Goal: Task Accomplishment & Management: Complete application form

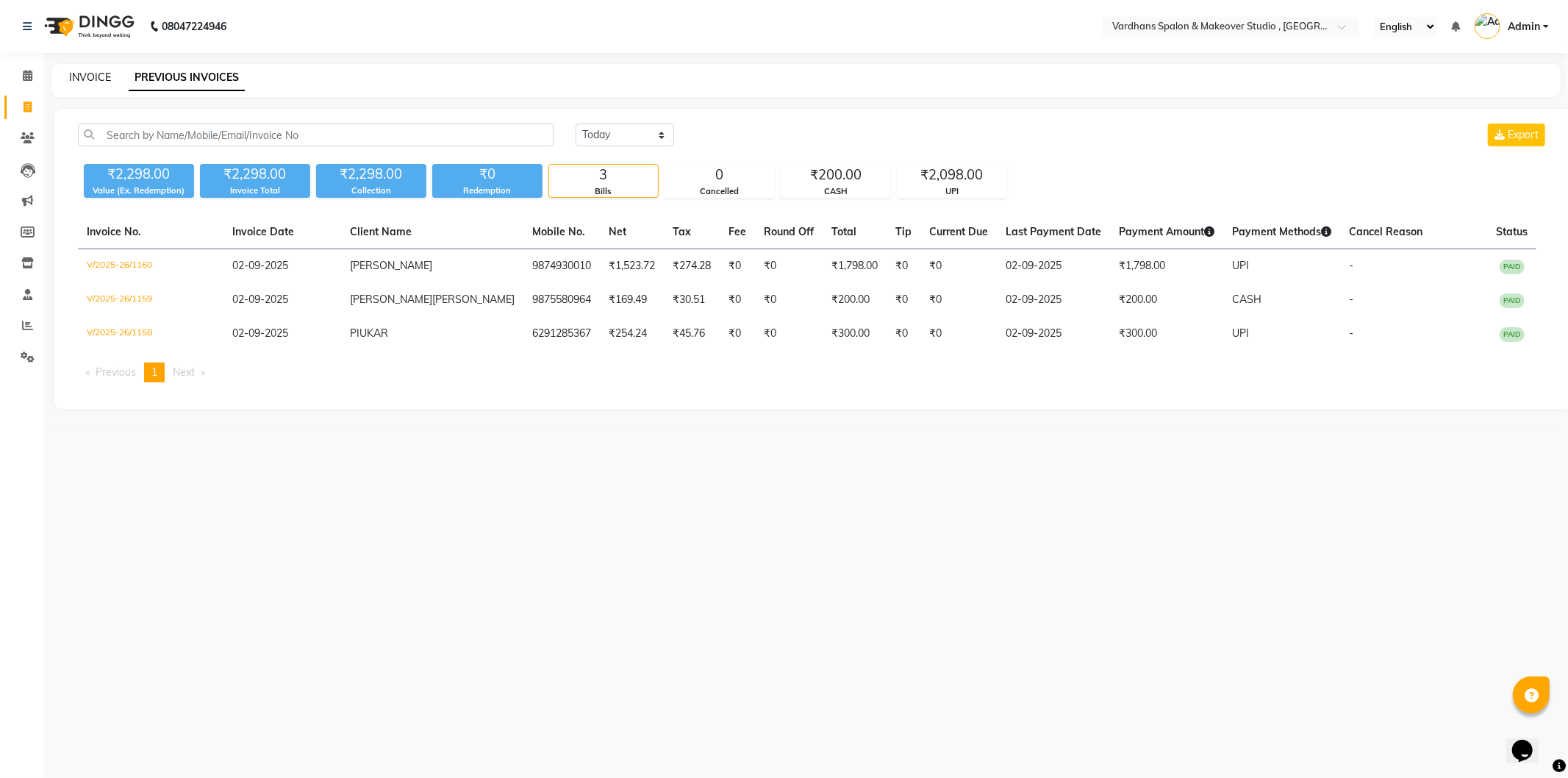
click at [72, 75] on link "INVOICE" at bounding box center [90, 76] width 42 height 13
select select "service"
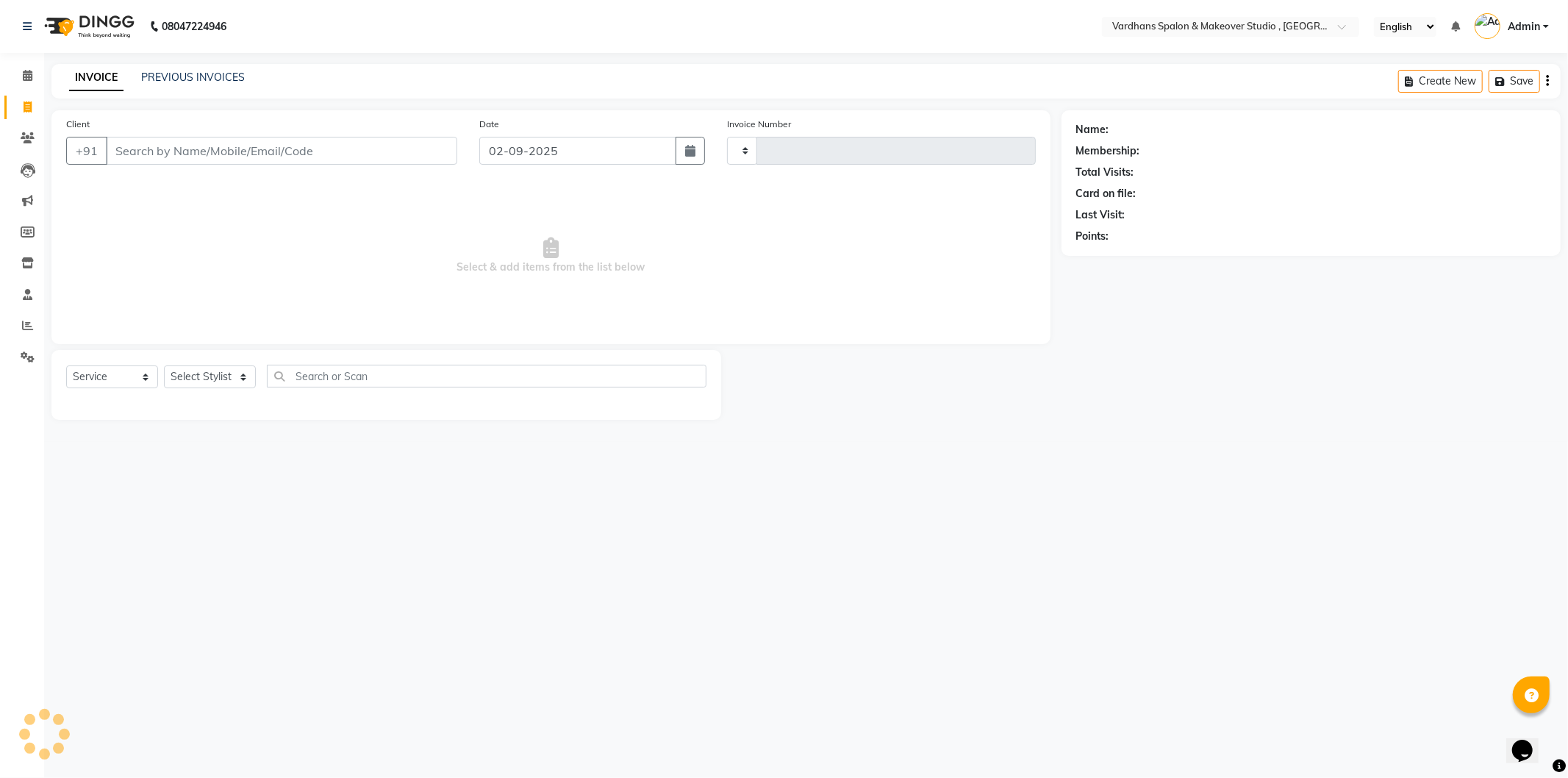
type input "1161"
select select "6997"
click at [235, 380] on select "Select Stylist [PERSON_NAME] [PERSON_NAME] [PERSON_NAME] PIYA [PERSON_NAME] [PE…" at bounding box center [210, 377] width 92 height 23
select select "89687"
click at [164, 366] on select "Select Stylist [PERSON_NAME] [PERSON_NAME] [PERSON_NAME] PIYA [PERSON_NAME] [PE…" at bounding box center [210, 377] width 92 height 23
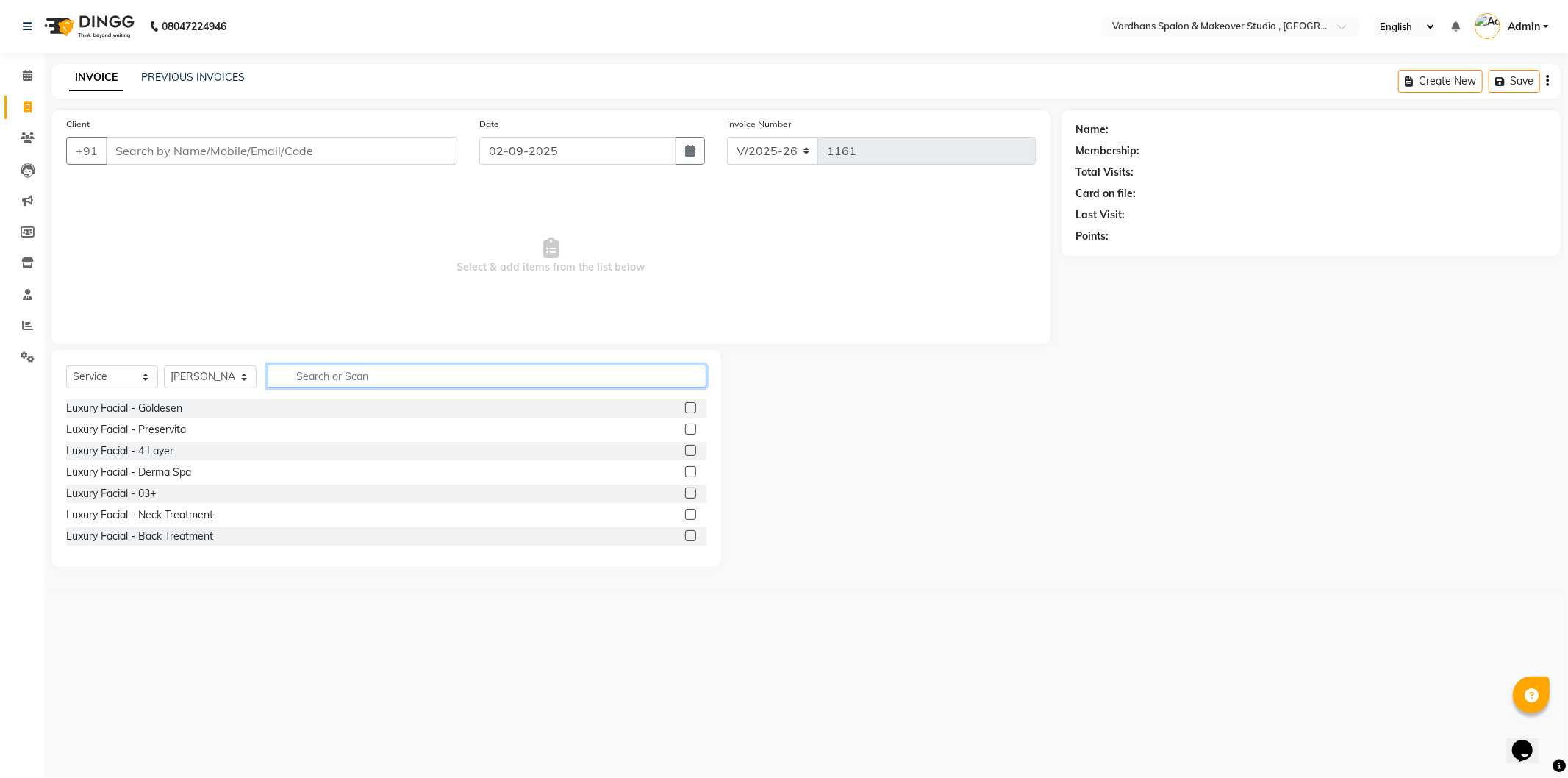
click at [360, 385] on input "text" at bounding box center [487, 377] width 439 height 23
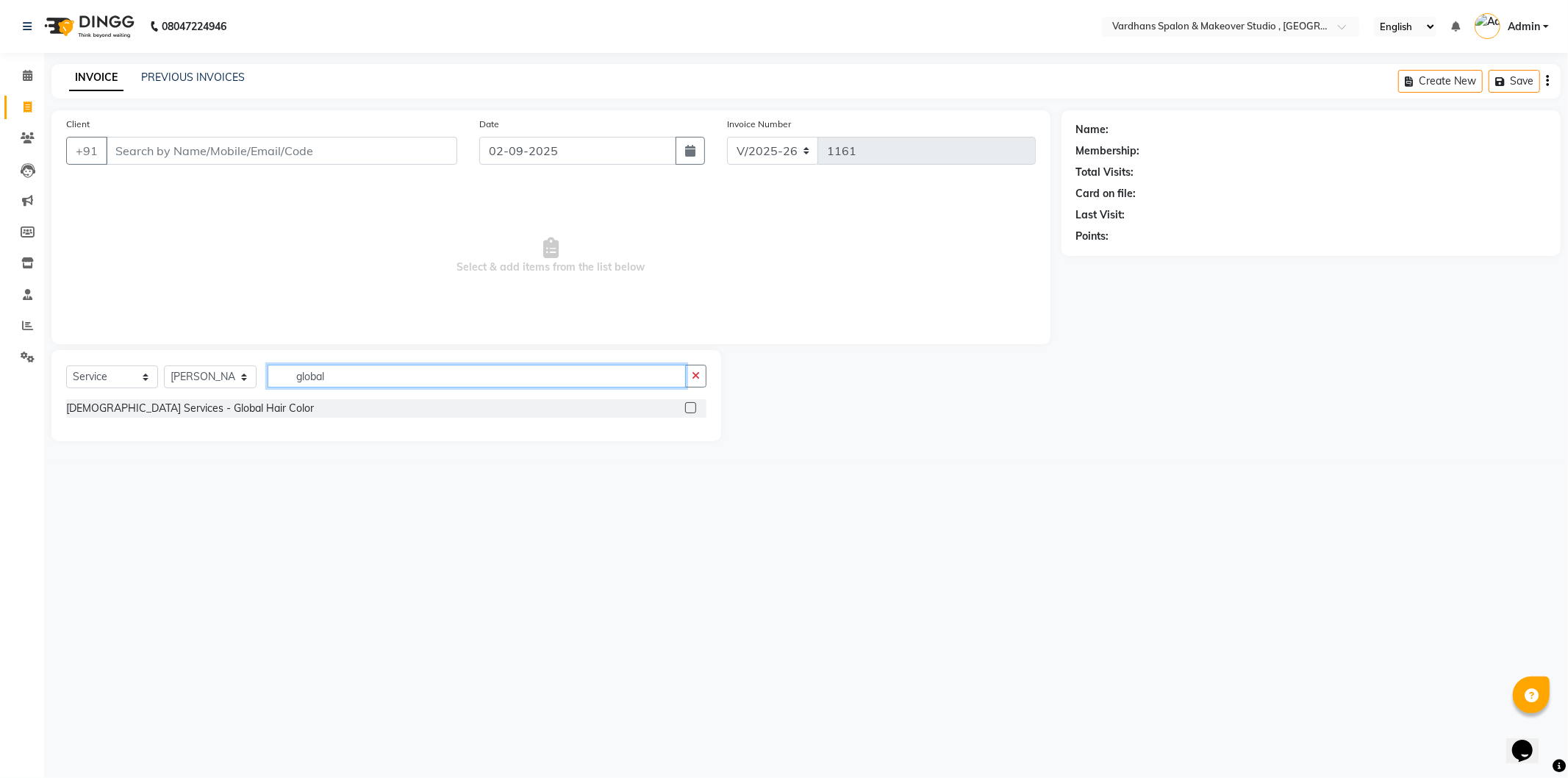
type input "global"
click at [686, 408] on label at bounding box center [691, 408] width 11 height 11
click at [686, 408] on input "checkbox" at bounding box center [690, 409] width 10 height 10
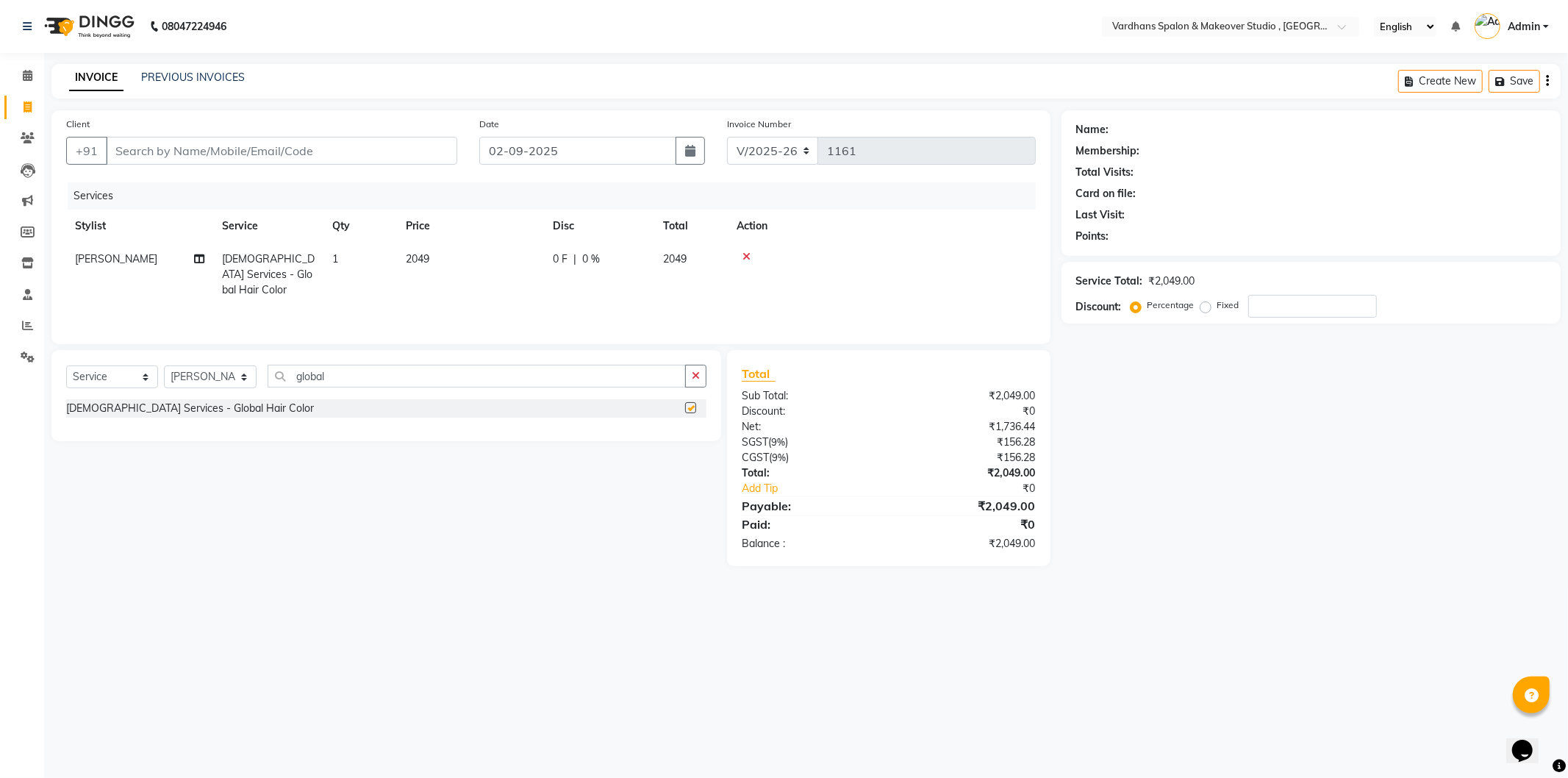
checkbox input "false"
click at [460, 241] on th "Price" at bounding box center [471, 226] width 147 height 33
click at [432, 259] on td "2049" at bounding box center [471, 274] width 147 height 64
select select "89687"
click at [524, 256] on input "2049" at bounding box center [540, 263] width 130 height 23
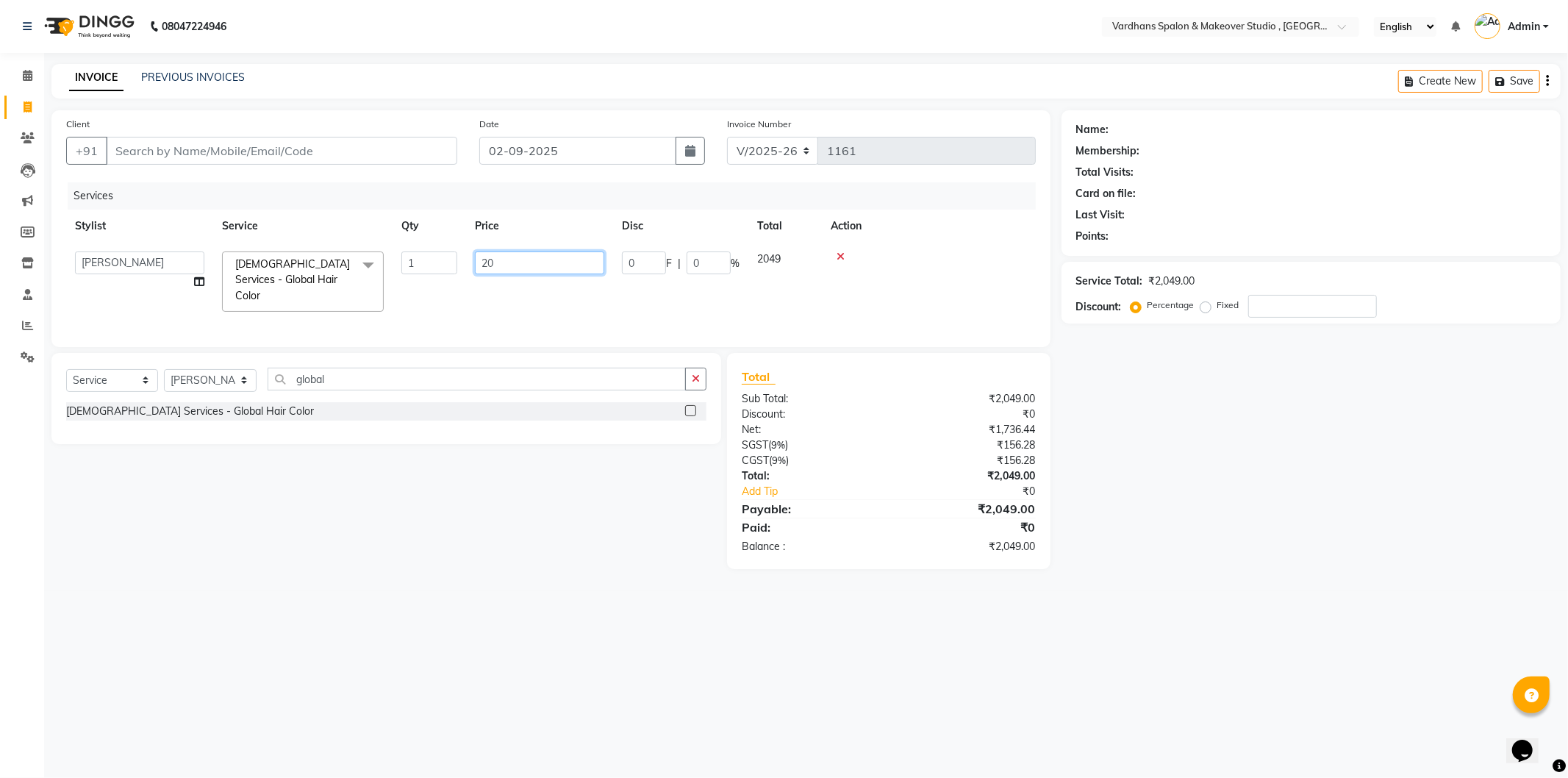
type input "2"
type input "3500"
click at [366, 379] on input "global" at bounding box center [476, 379] width 417 height 23
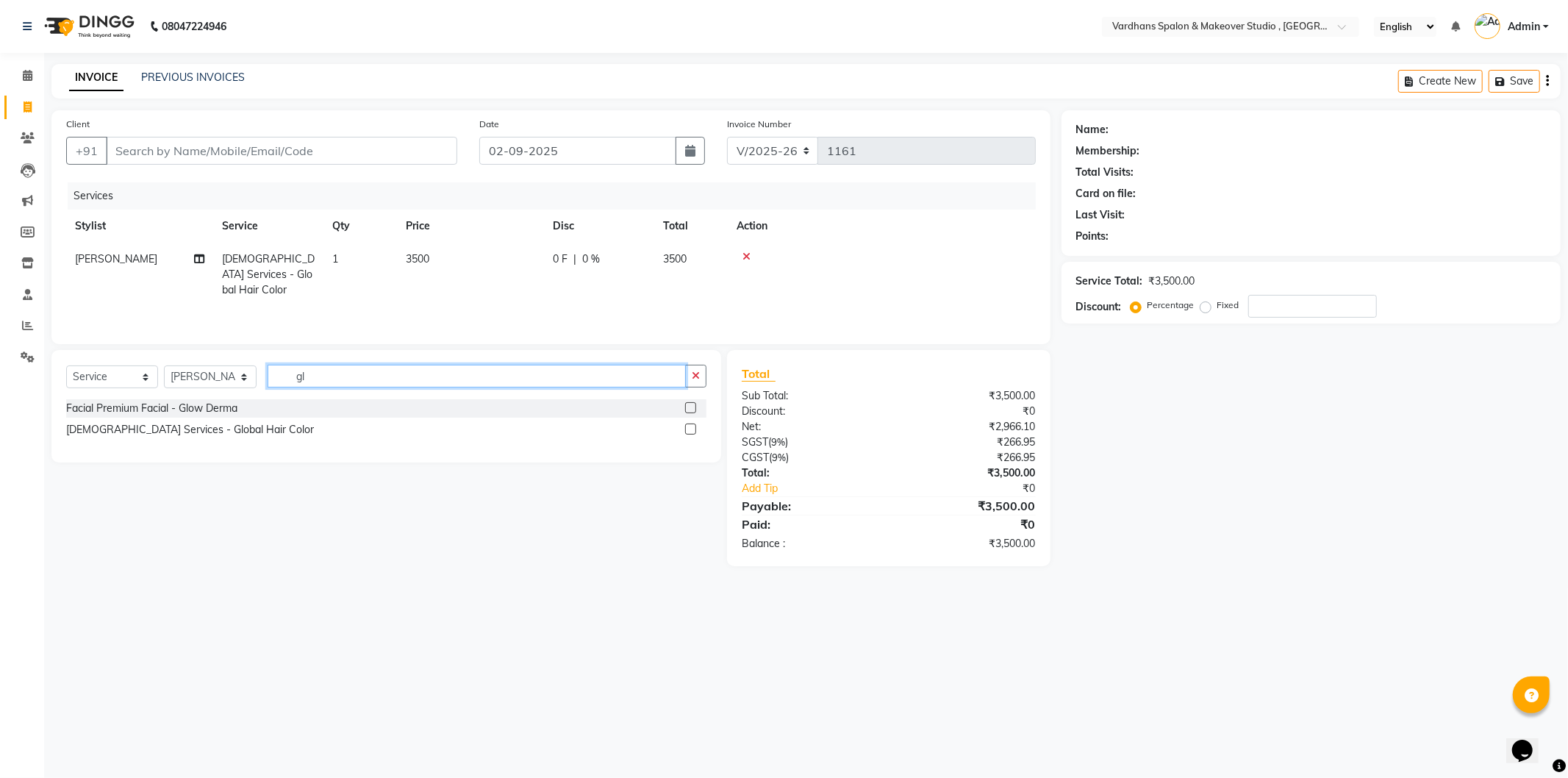
type input "g"
type input "mole"
click at [693, 406] on label at bounding box center [691, 408] width 11 height 11
click at [693, 406] on input "checkbox" at bounding box center [690, 409] width 10 height 10
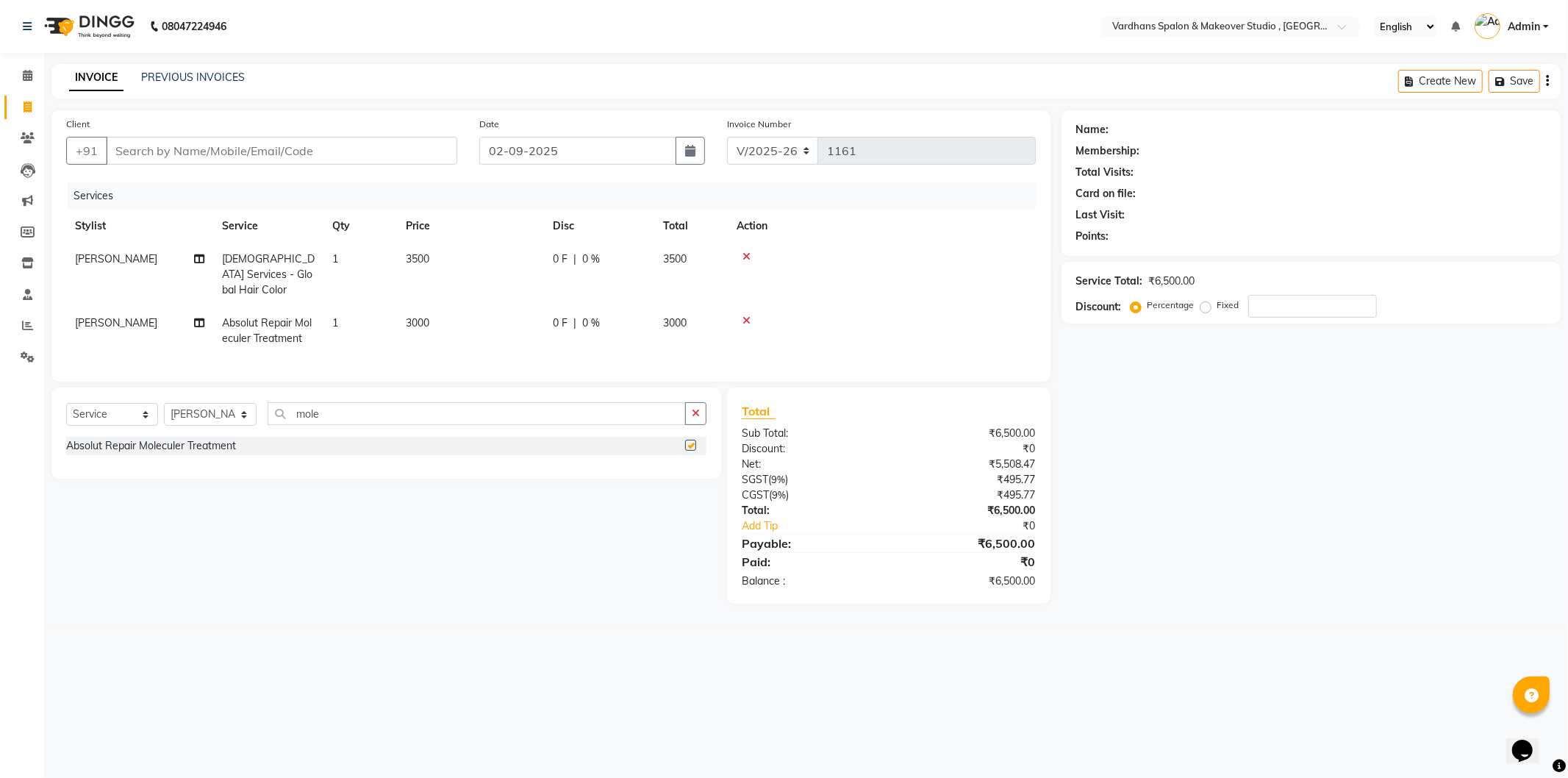
checkbox input "false"
click at [456, 311] on td "3000" at bounding box center [471, 330] width 147 height 49
select select "89687"
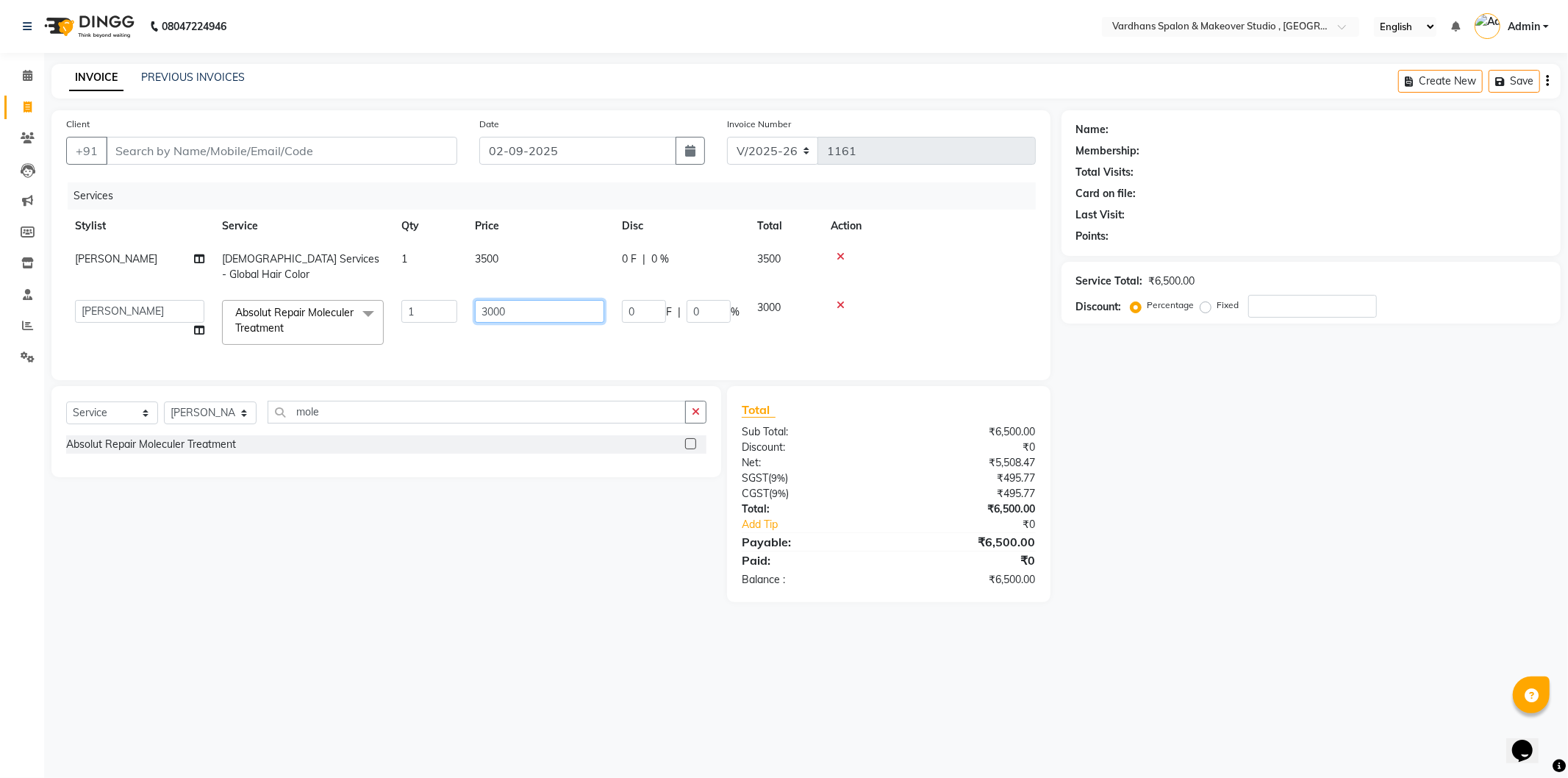
click at [541, 310] on input "3000" at bounding box center [540, 312] width 130 height 23
type input "3"
type input "2000"
click at [400, 421] on input "mole" at bounding box center [476, 412] width 417 height 23
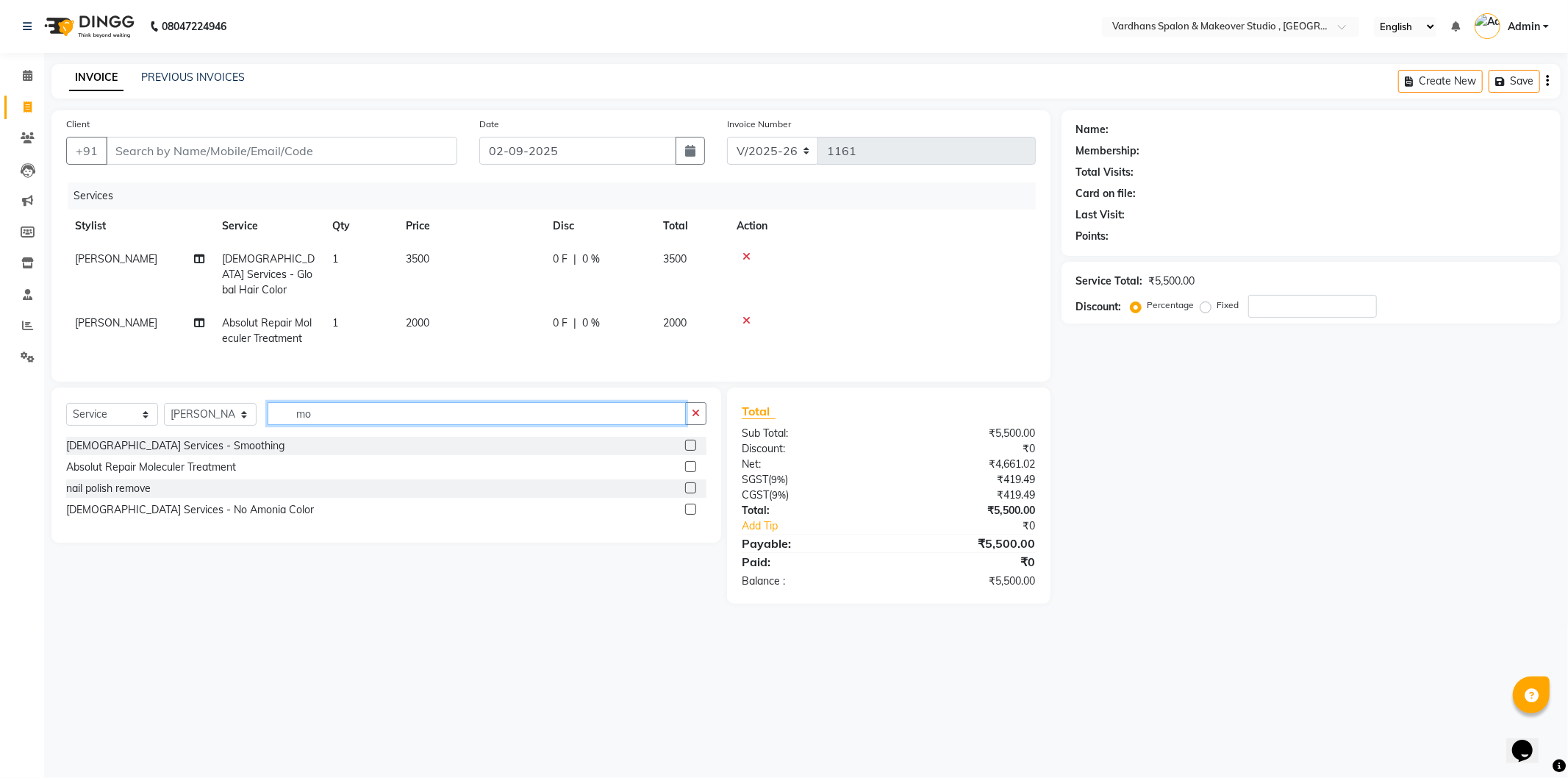
type input "m"
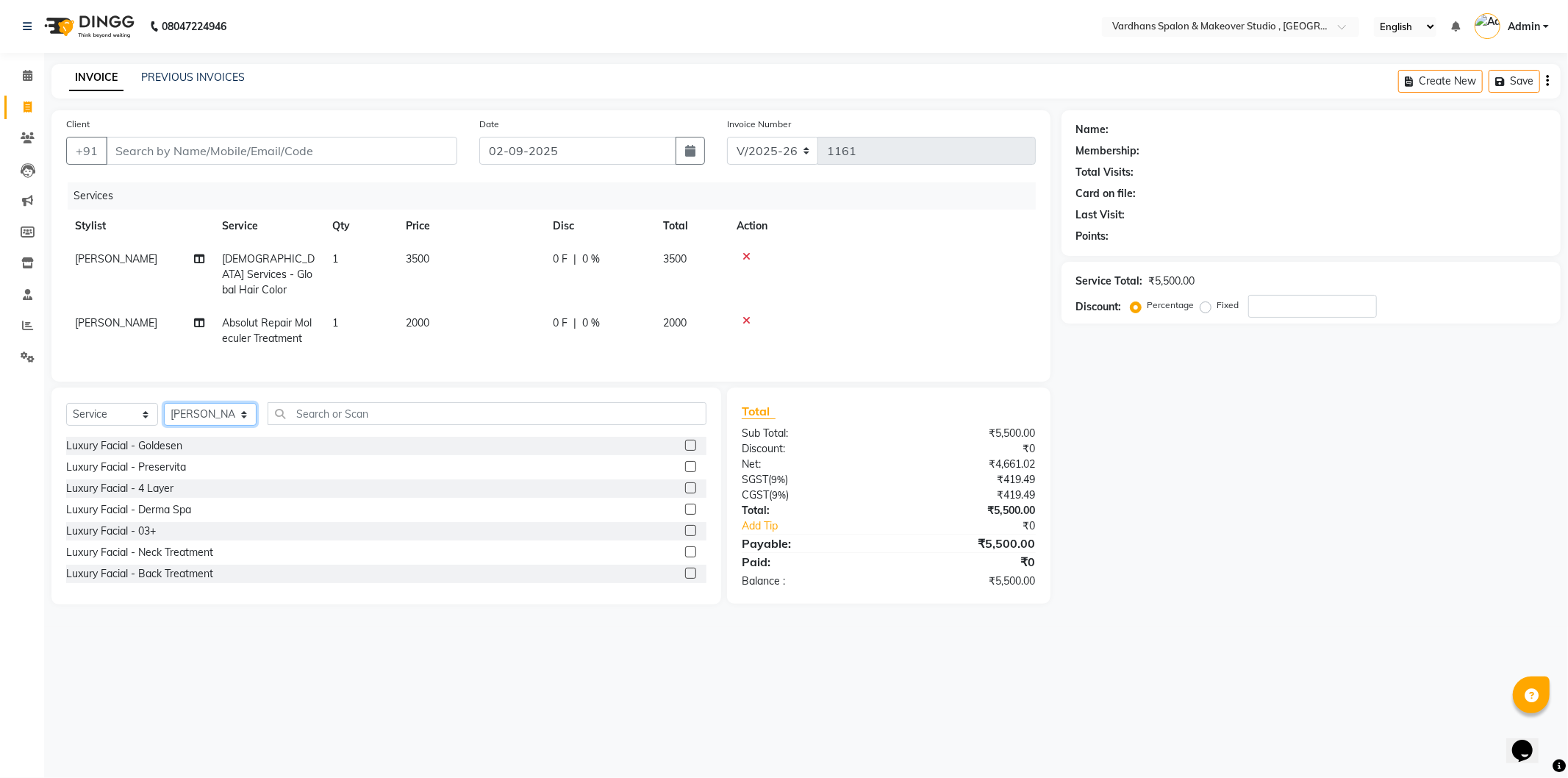
click at [209, 409] on select "Select Stylist [PERSON_NAME] [PERSON_NAME] [PERSON_NAME] PIYA [PERSON_NAME] [PE…" at bounding box center [210, 415] width 92 height 23
select select "84104"
click at [164, 403] on select "Select Stylist [PERSON_NAME] [PERSON_NAME] [PERSON_NAME] PIYA [PERSON_NAME] [PE…" at bounding box center [210, 415] width 92 height 23
click at [392, 417] on input "text" at bounding box center [487, 414] width 439 height 23
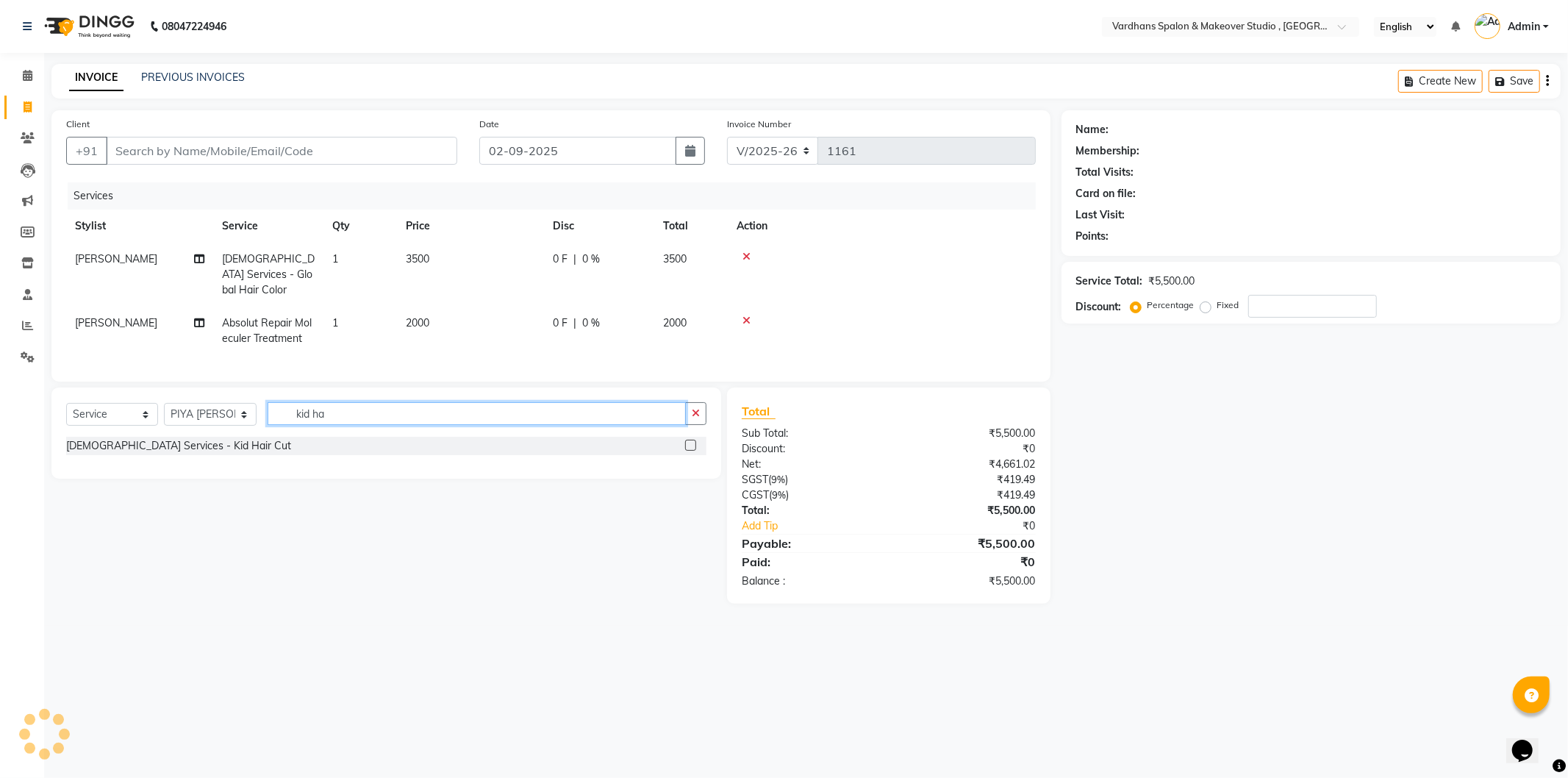
type input "kid ha"
click at [688, 440] on label at bounding box center [691, 445] width 11 height 11
click at [688, 441] on input "checkbox" at bounding box center [690, 446] width 10 height 10
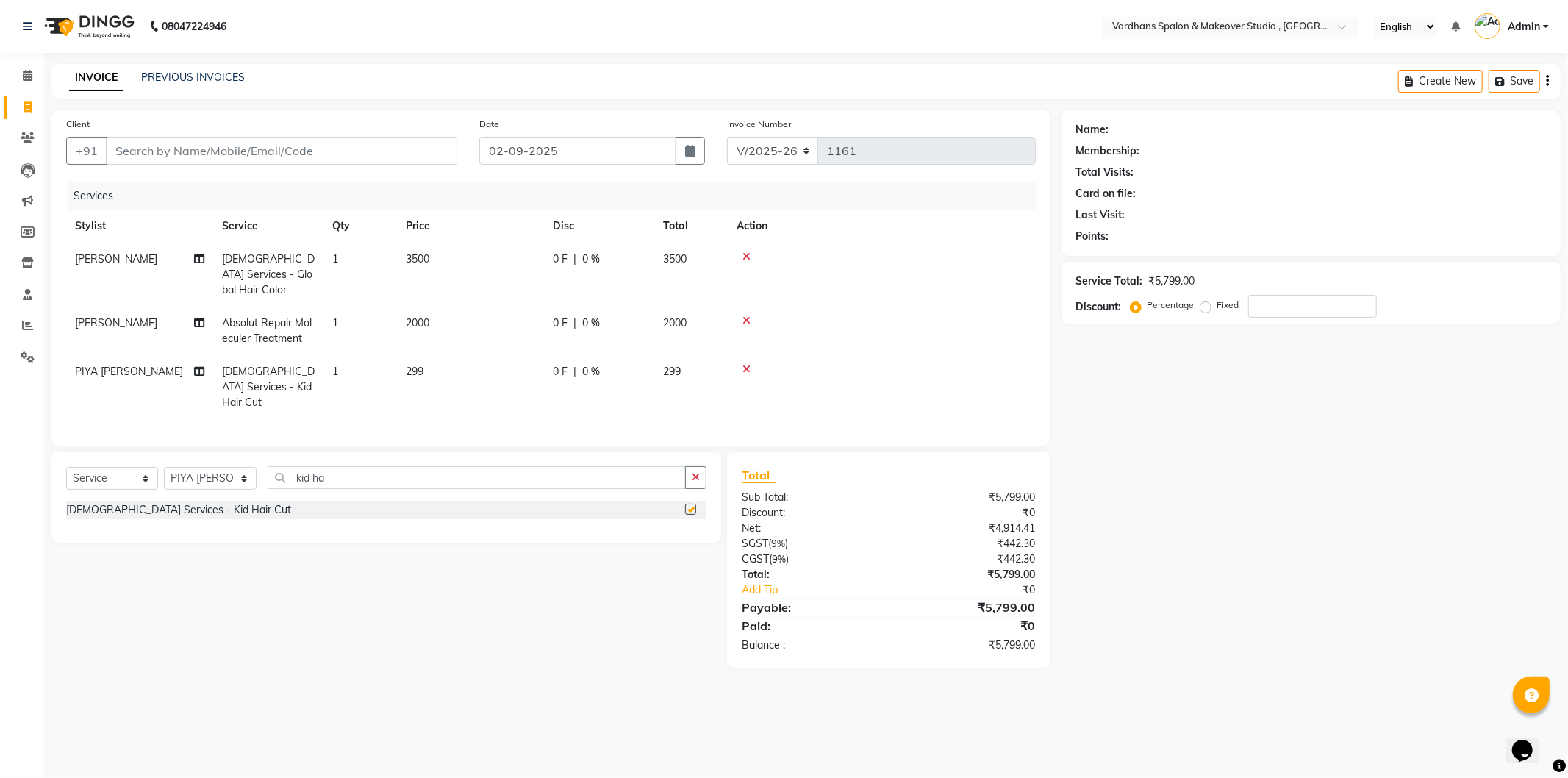
checkbox input "false"
click at [452, 361] on td "299" at bounding box center [471, 387] width 147 height 64
select select "84104"
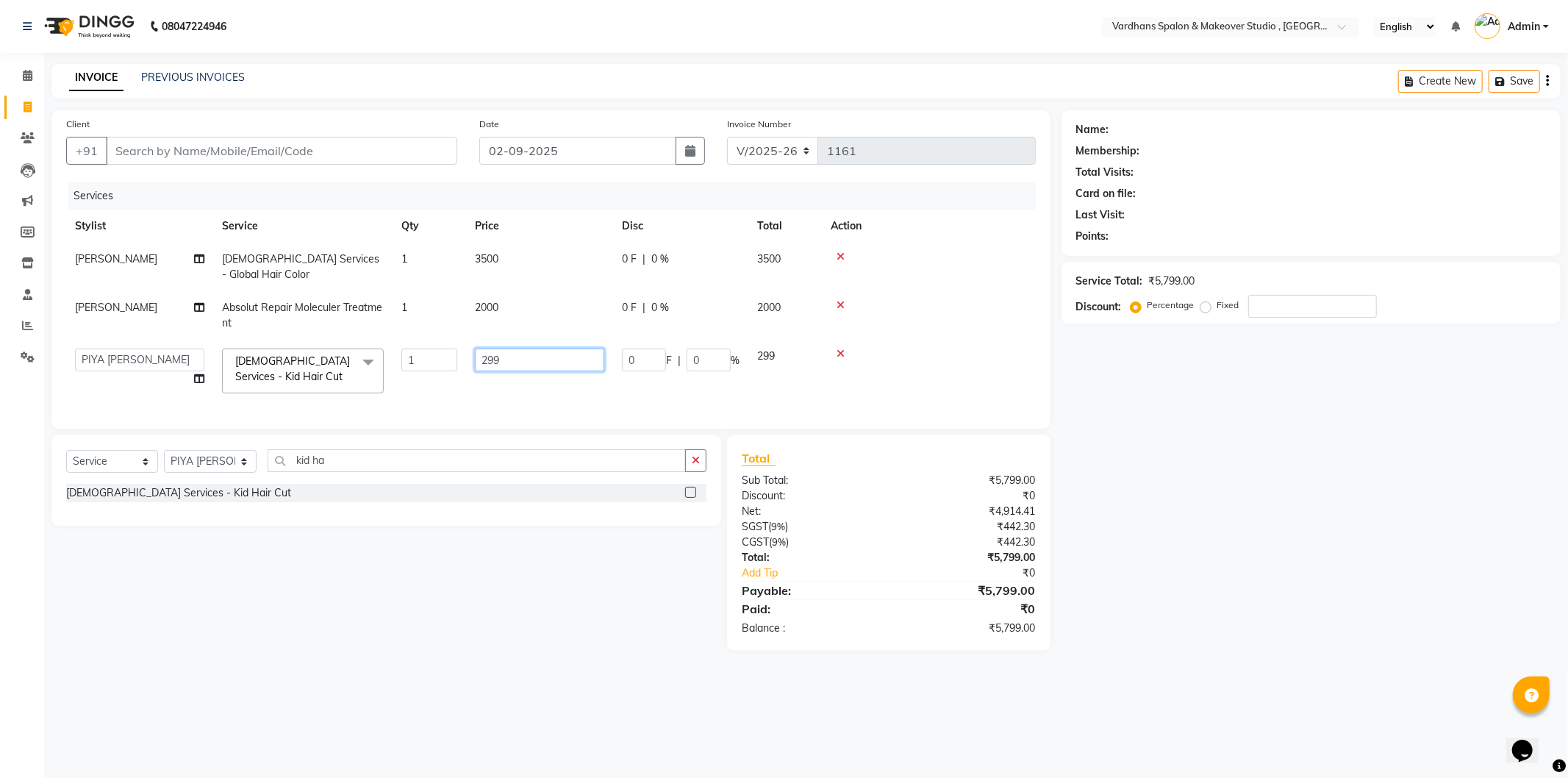
click at [506, 361] on input "299" at bounding box center [540, 361] width 130 height 23
type input "2"
type input "200"
click at [215, 468] on select "Select Stylist [PERSON_NAME] [PERSON_NAME] [PERSON_NAME] PIYA [PERSON_NAME] [PE…" at bounding box center [210, 462] width 92 height 23
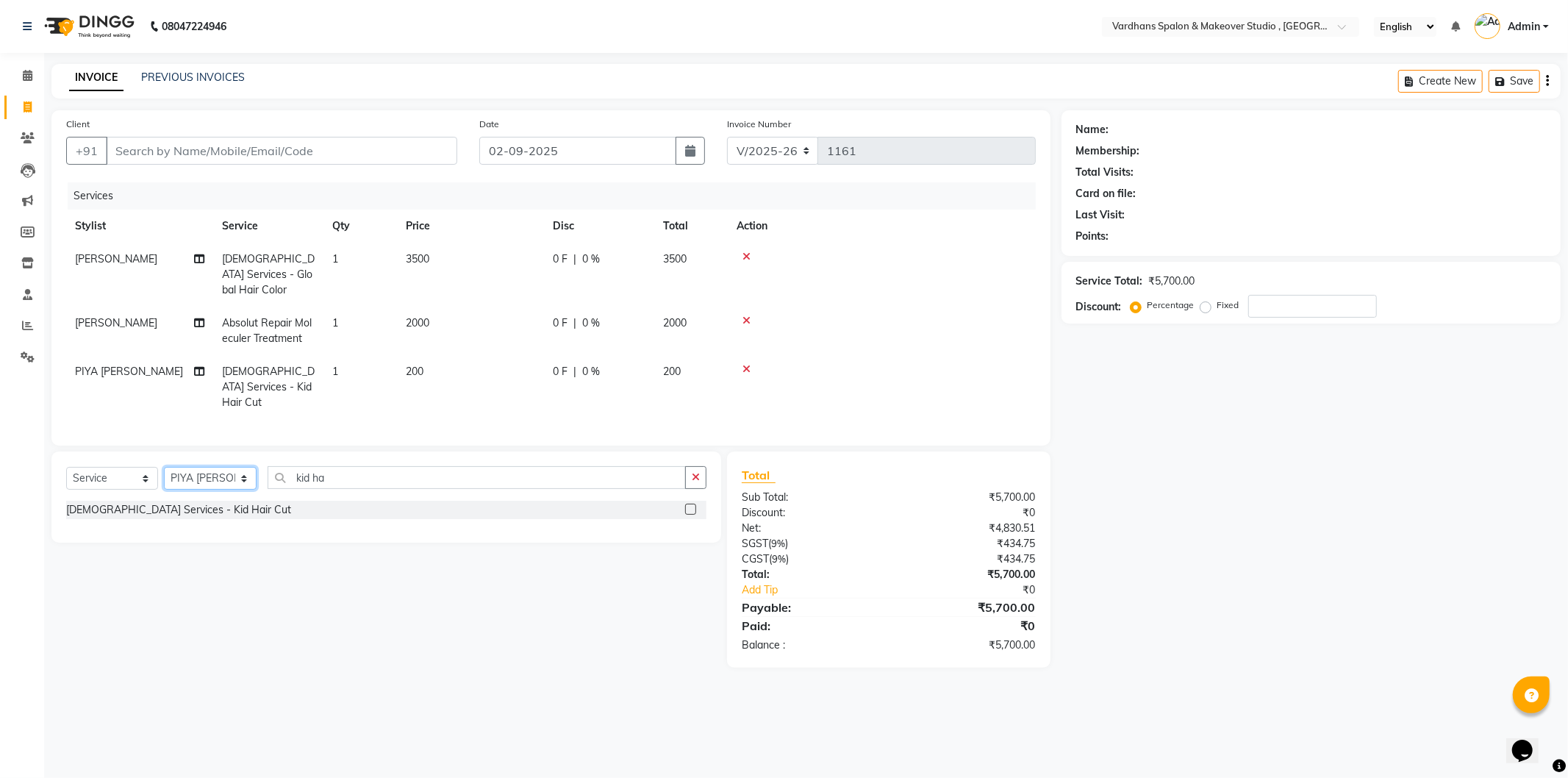
select select "57431"
click at [164, 467] on select "Select Stylist [PERSON_NAME] [PERSON_NAME] [PERSON_NAME] PIYA [PERSON_NAME] [PE…" at bounding box center [210, 479] width 92 height 23
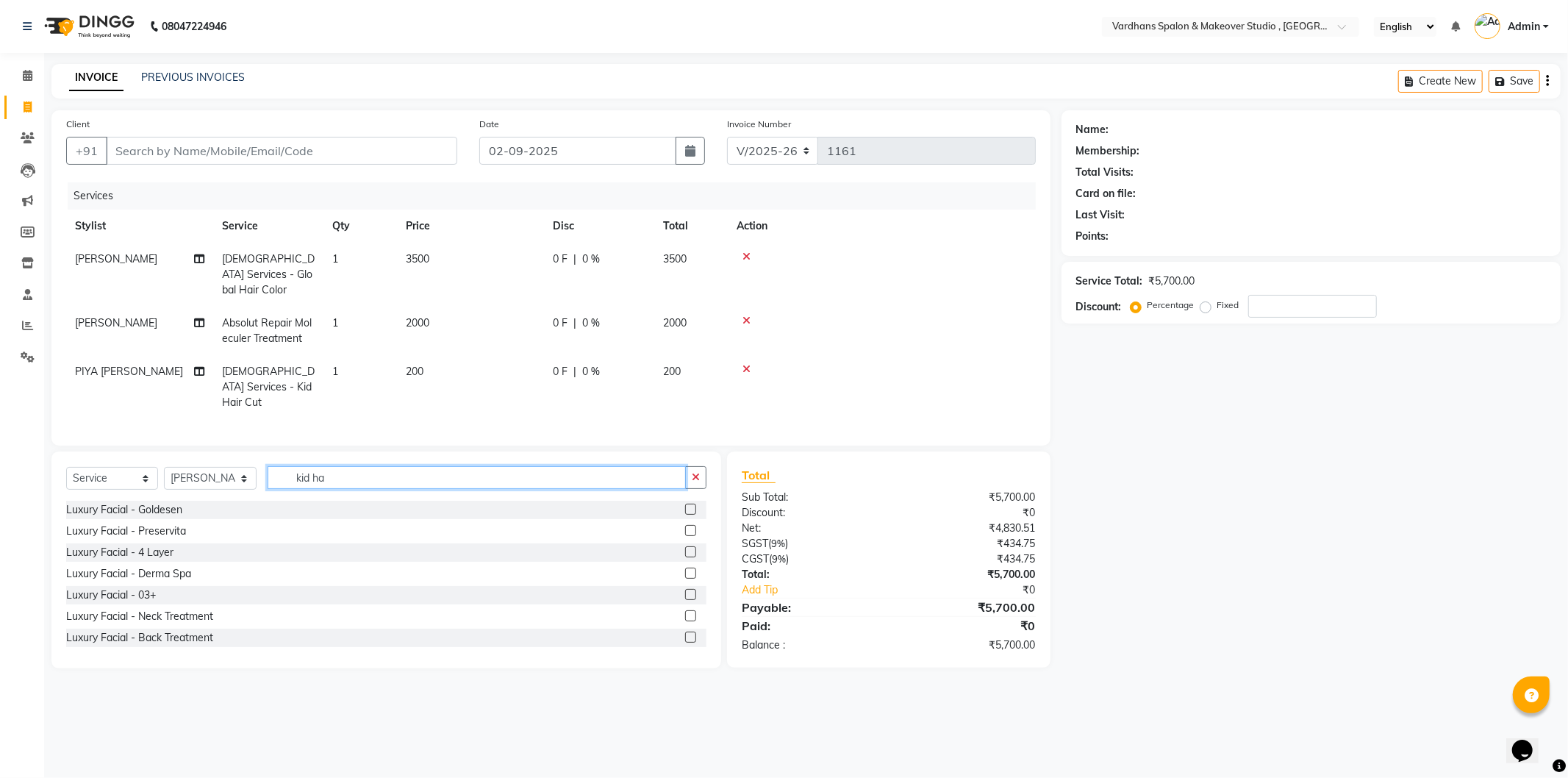
click at [376, 466] on input "kid ha" at bounding box center [476, 478] width 417 height 23
type input "k"
type input "threading"
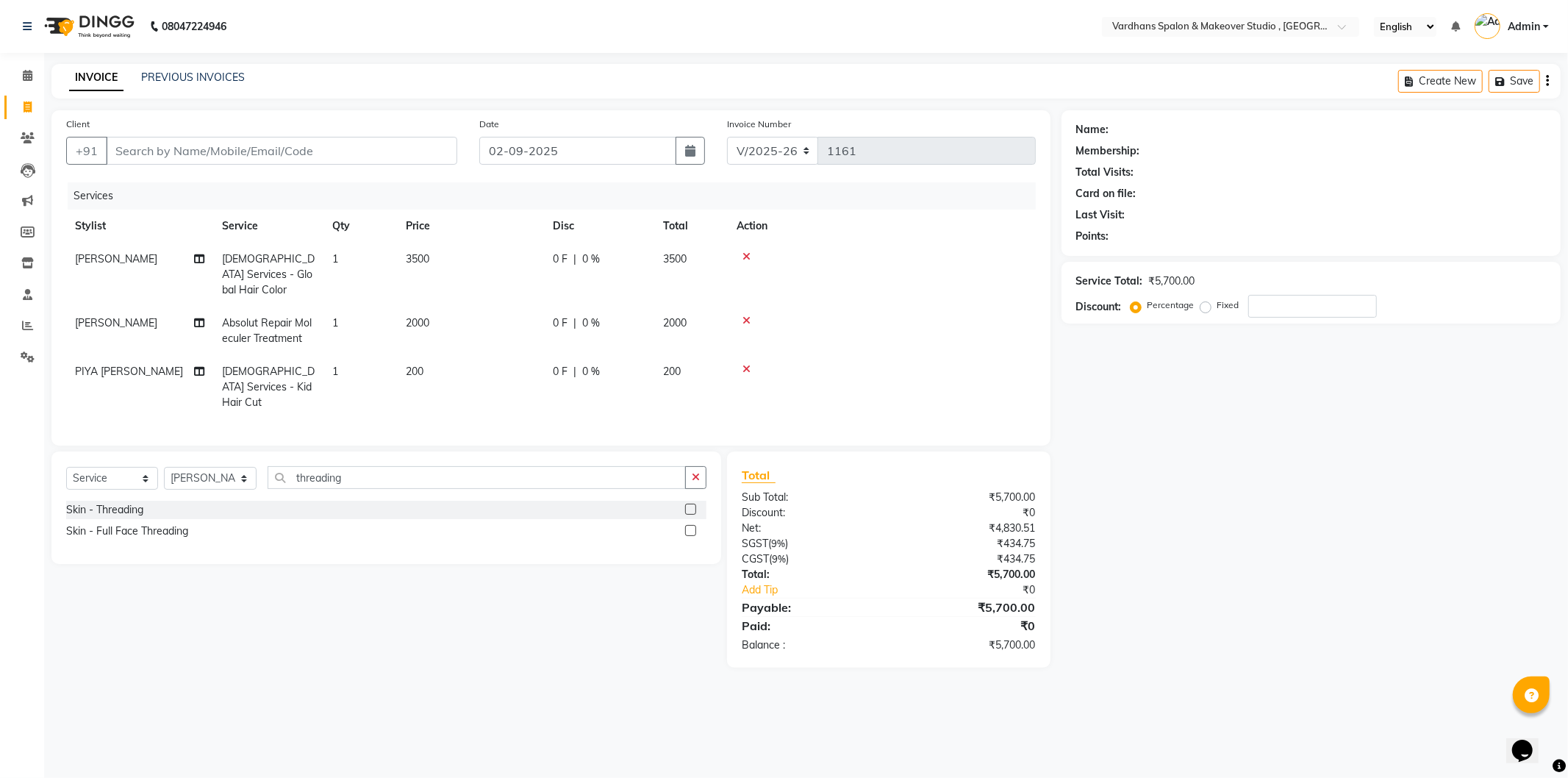
click at [689, 504] on label at bounding box center [691, 509] width 11 height 11
click at [689, 505] on input "checkbox" at bounding box center [690, 510] width 10 height 10
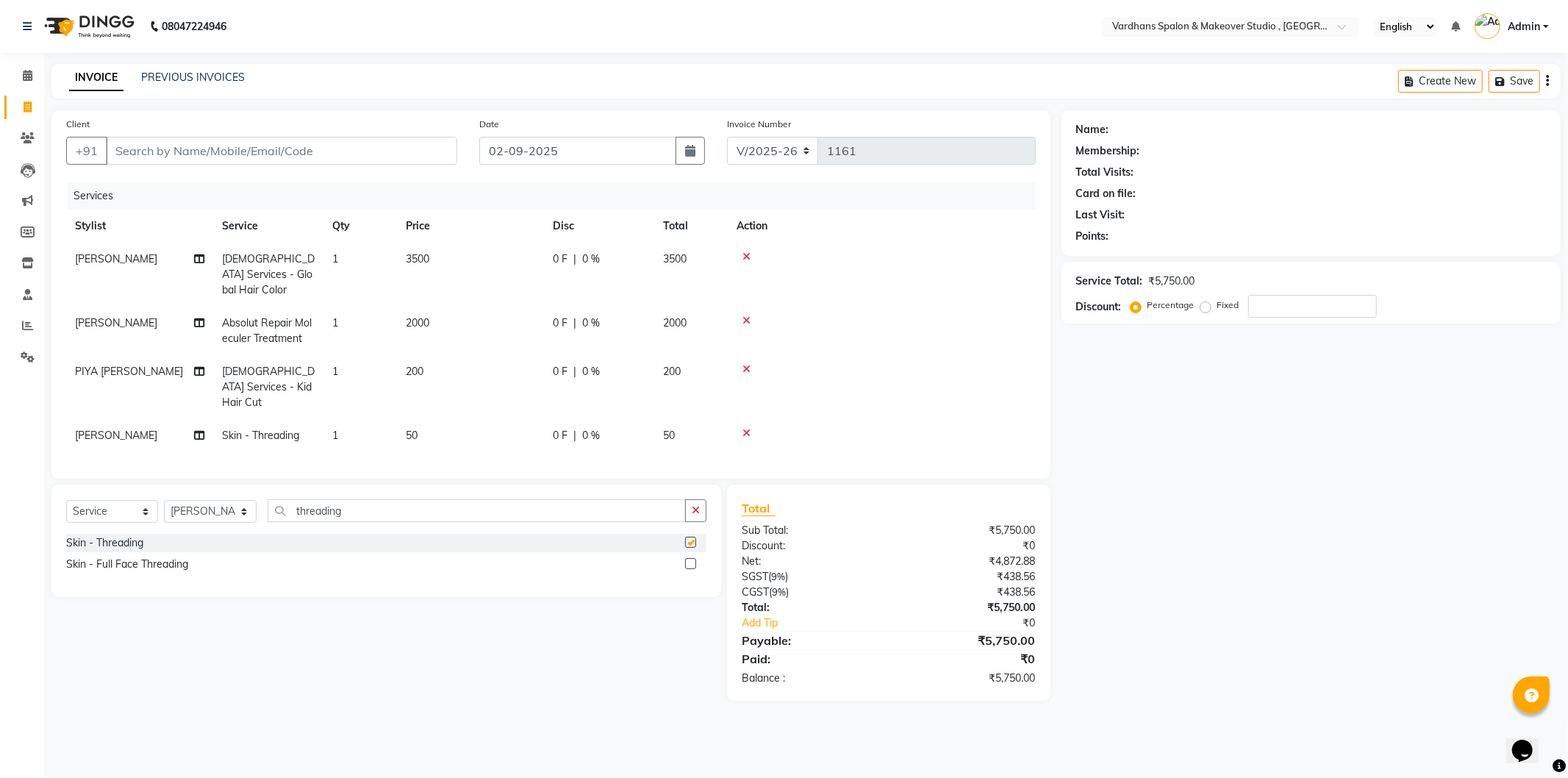
checkbox input "false"
click at [237, 155] on input "Client" at bounding box center [281, 150] width 352 height 28
type input "6"
type input "0"
type input "6290155761"
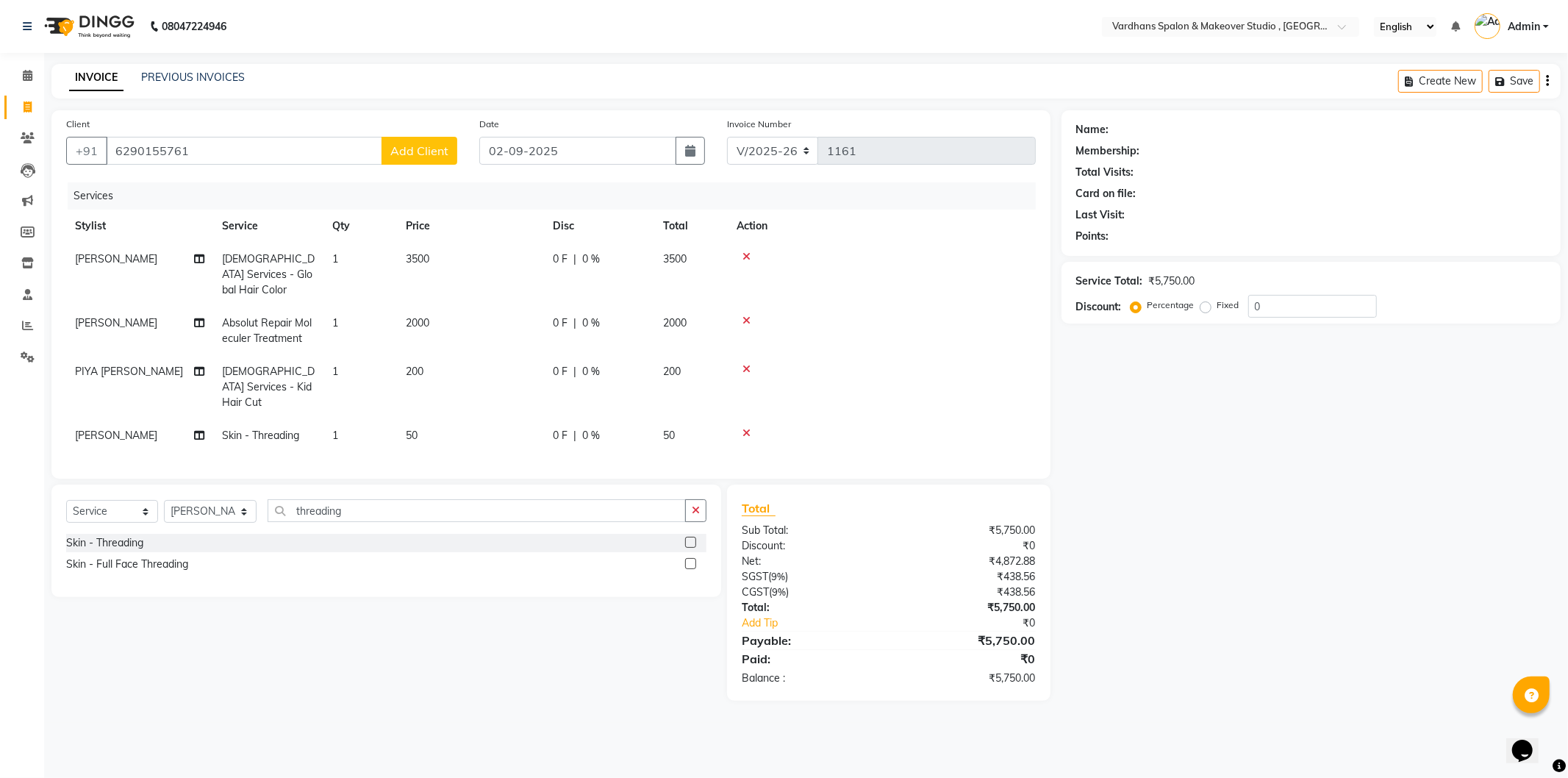
click at [435, 149] on span "Add Client" at bounding box center [419, 150] width 58 height 15
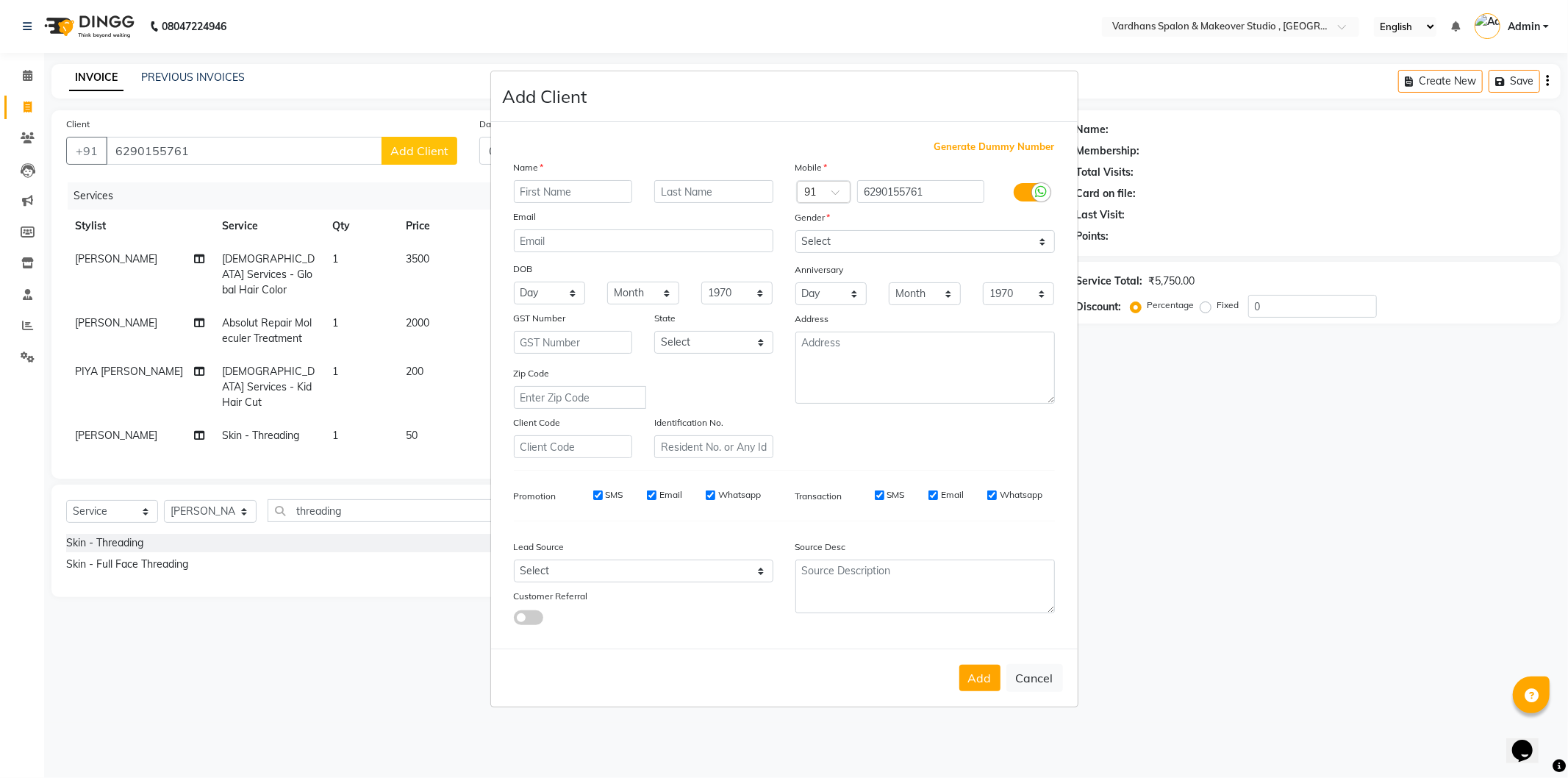
type input "p"
type input "PRIYANKA"
click at [753, 185] on input "text" at bounding box center [714, 192] width 119 height 23
type input "PATHAK"
click at [869, 243] on select "Select [DEMOGRAPHIC_DATA] [DEMOGRAPHIC_DATA] Other Prefer Not To Say" at bounding box center [925, 242] width 259 height 23
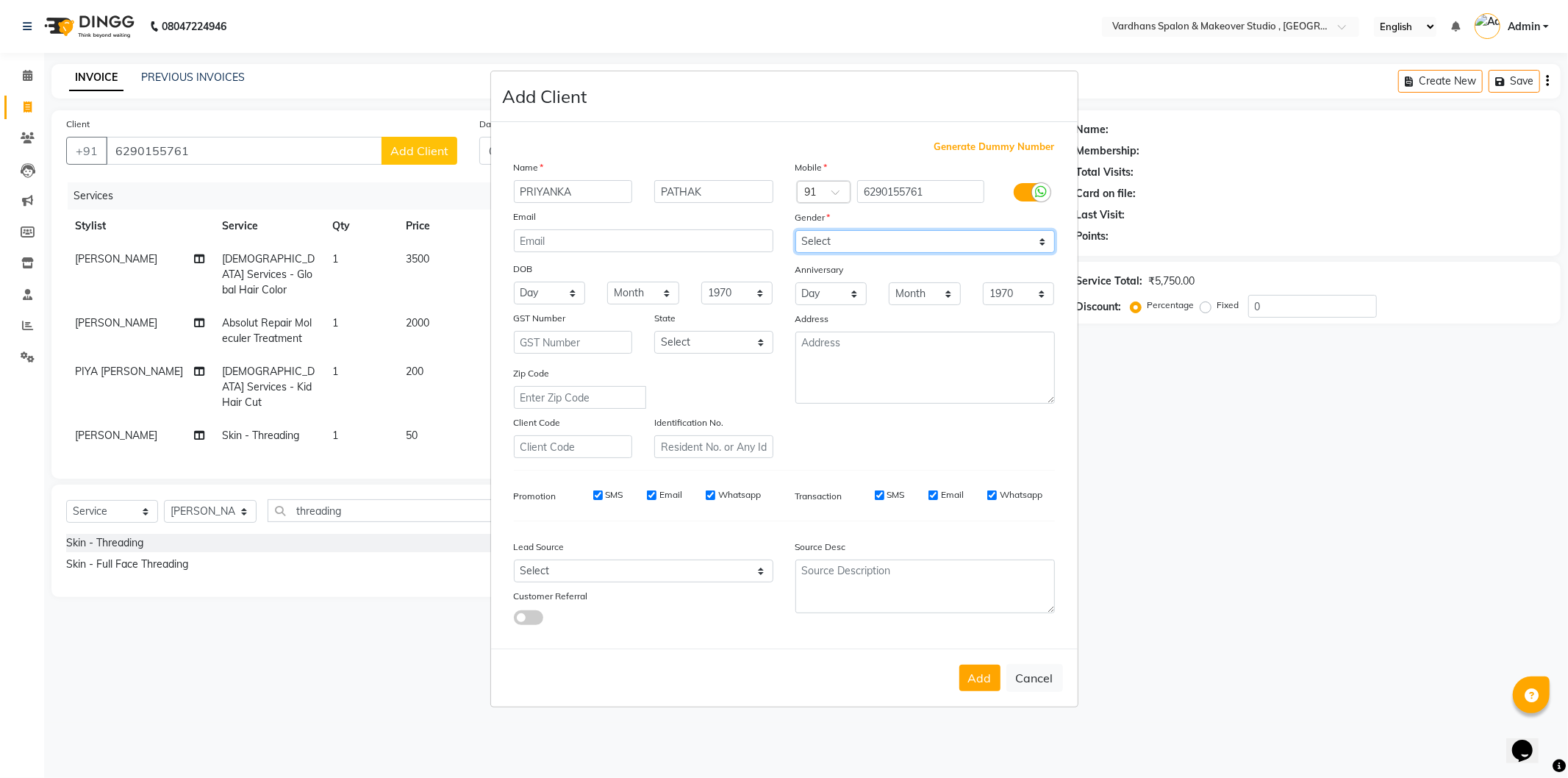
select select "[DEMOGRAPHIC_DATA]"
click at [796, 230] on select "Select [DEMOGRAPHIC_DATA] [DEMOGRAPHIC_DATA] Other Prefer Not To Say" at bounding box center [925, 242] width 259 height 23
click at [970, 678] on button "Add" at bounding box center [980, 679] width 41 height 27
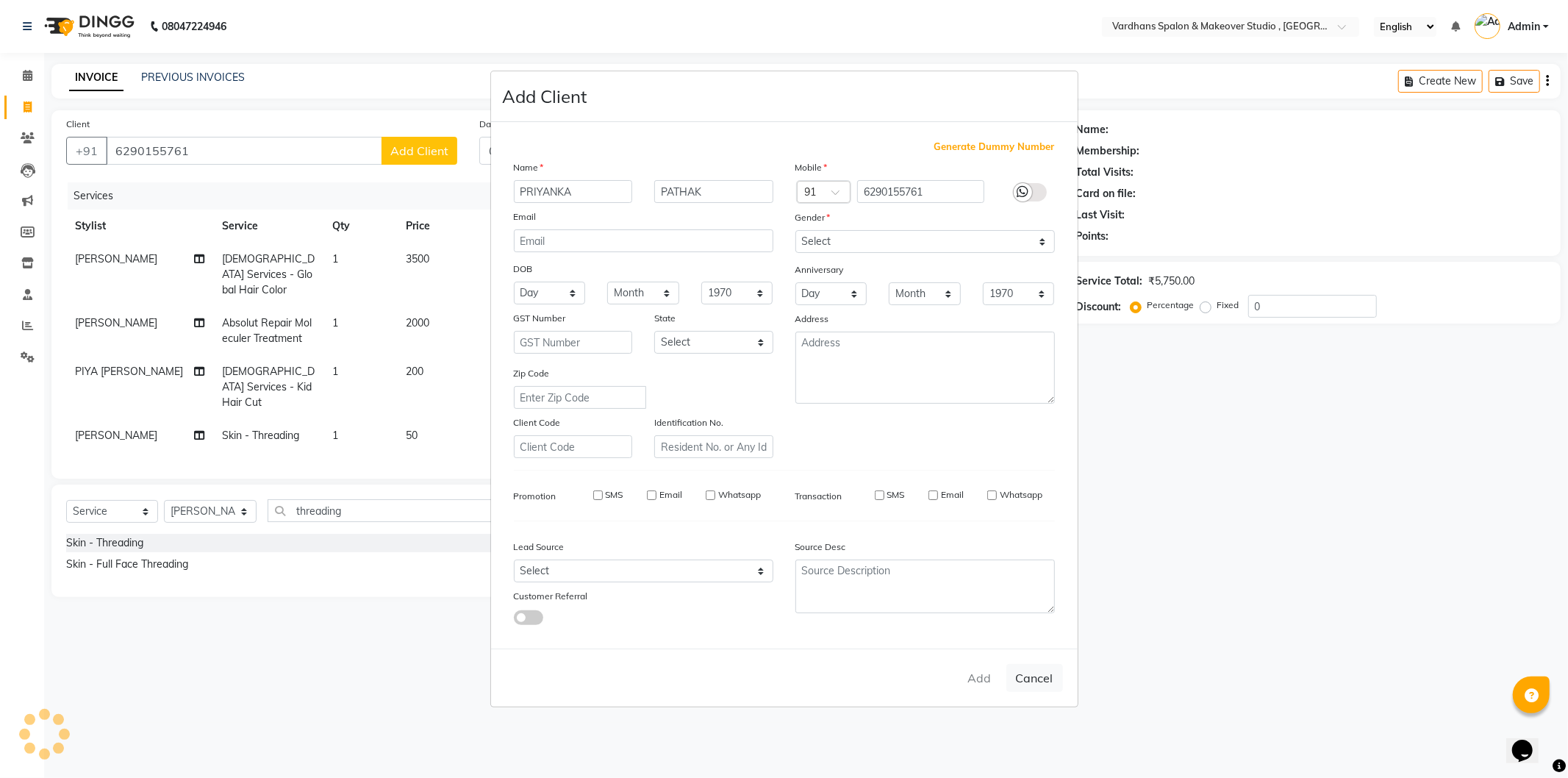
select select
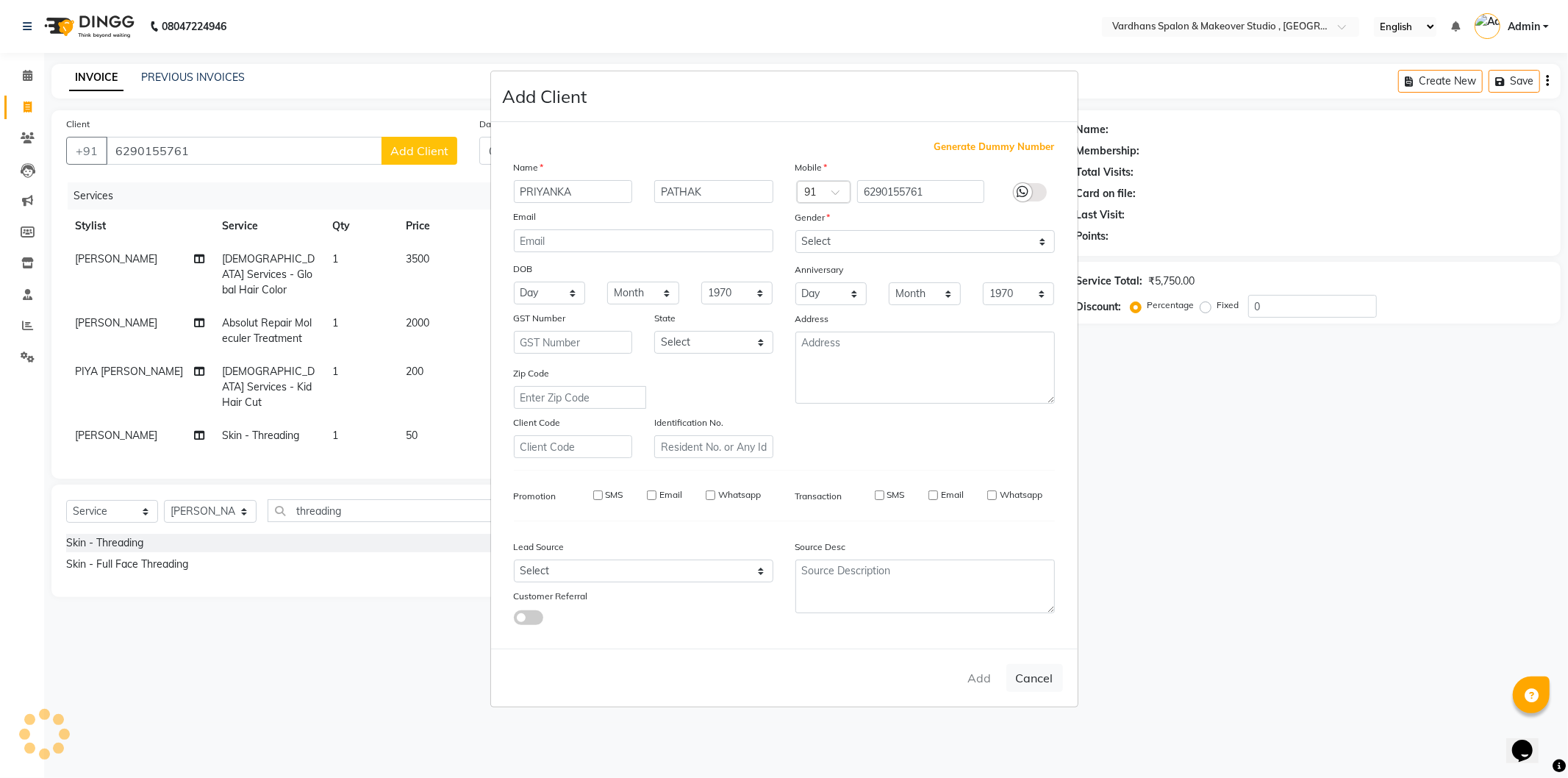
select select
checkbox input "false"
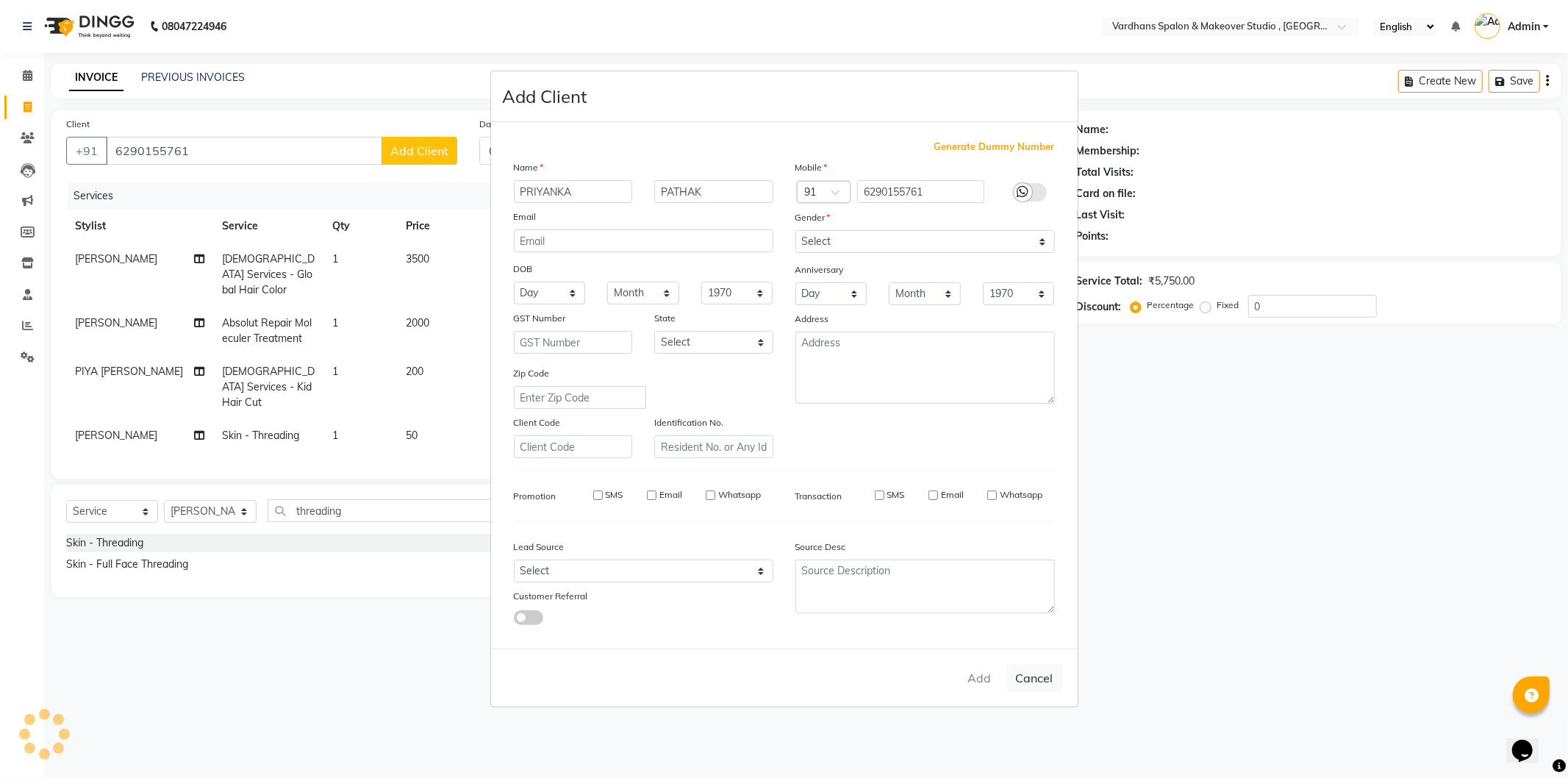
checkbox input "false"
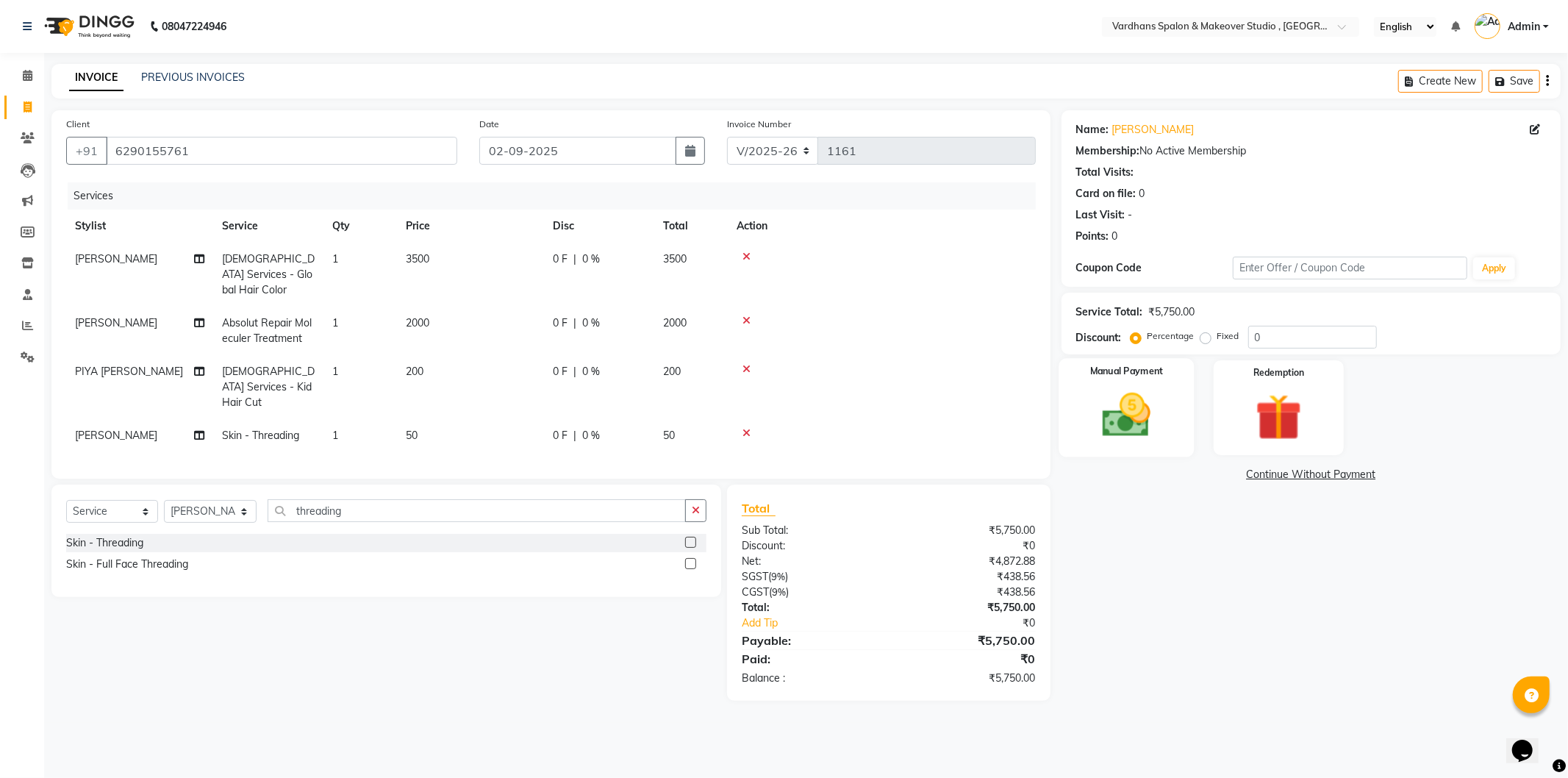
click at [1129, 439] on img at bounding box center [1127, 415] width 79 height 56
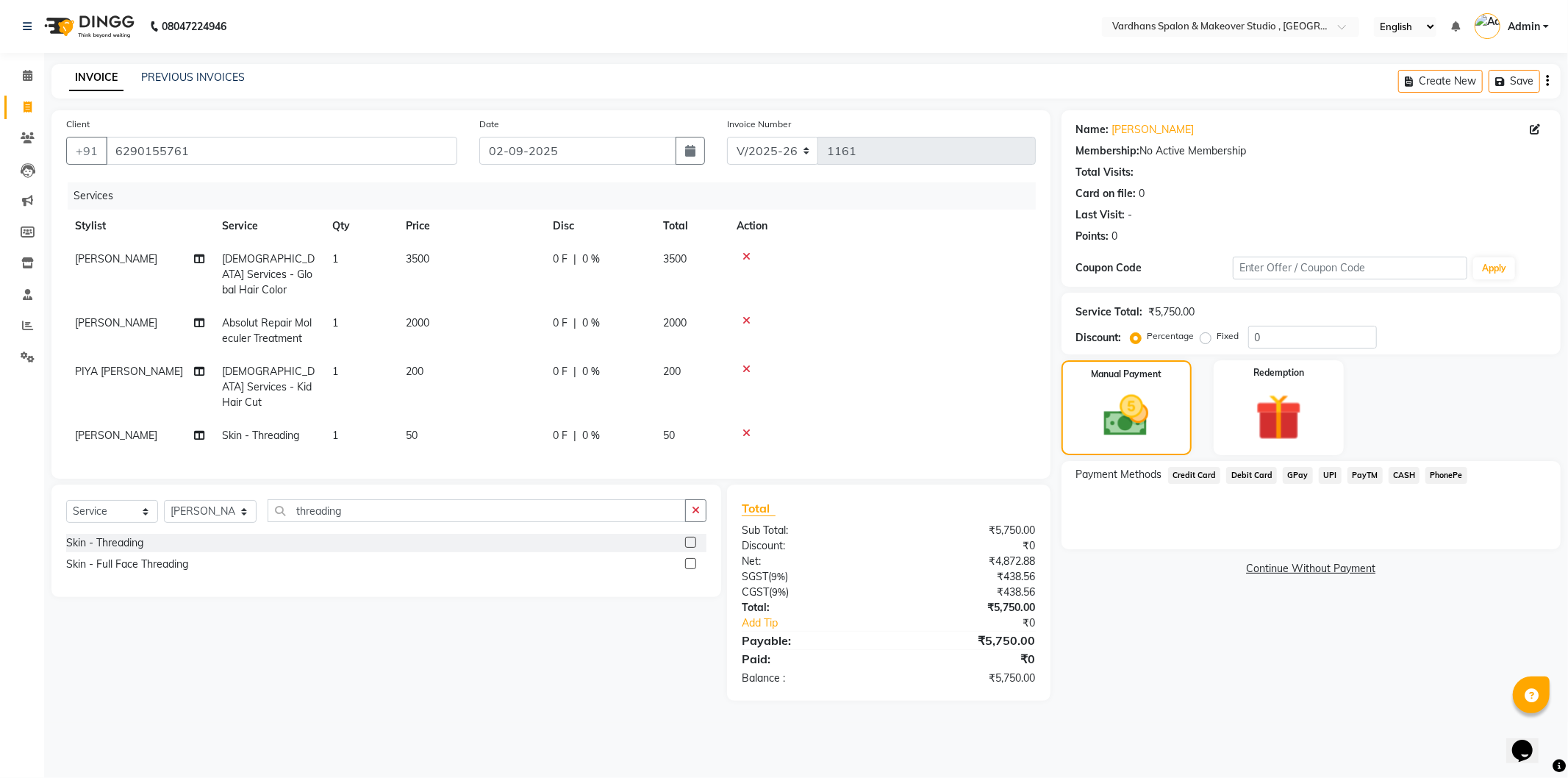
click at [1329, 472] on span "UPI" at bounding box center [1331, 475] width 23 height 17
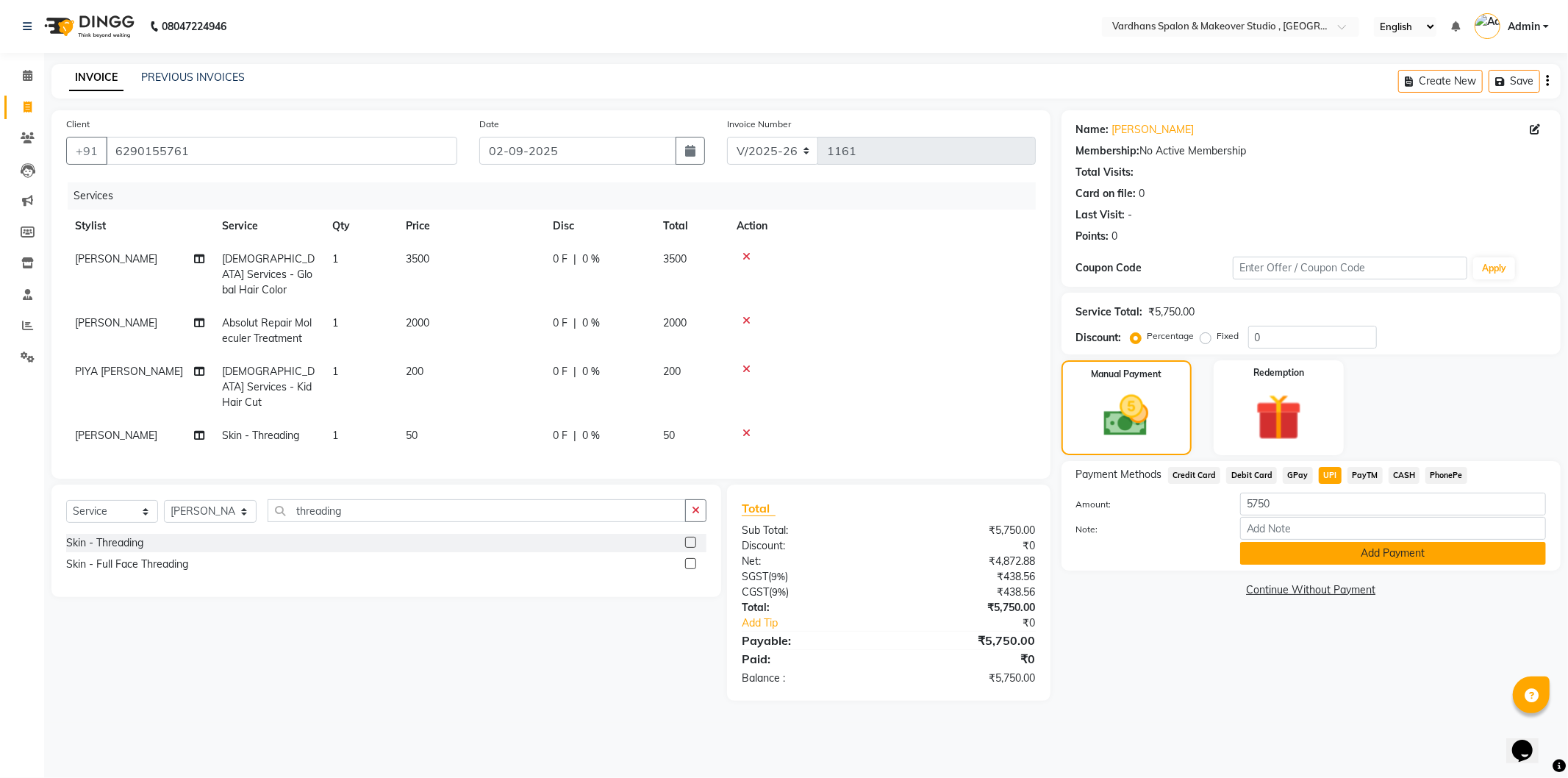
click at [1349, 547] on button "Add Payment" at bounding box center [1393, 553] width 305 height 23
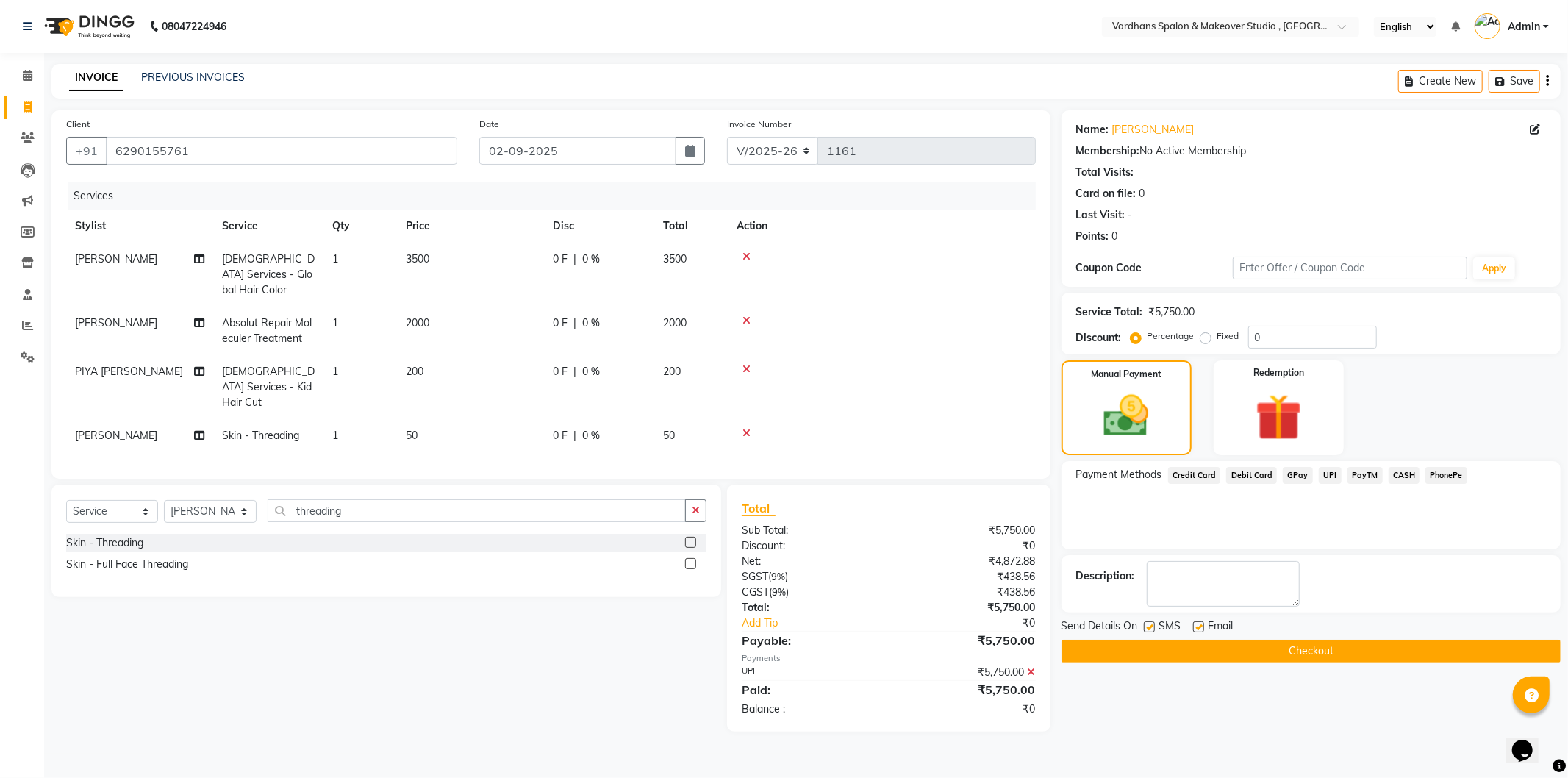
click at [1303, 648] on button "Checkout" at bounding box center [1311, 651] width 499 height 23
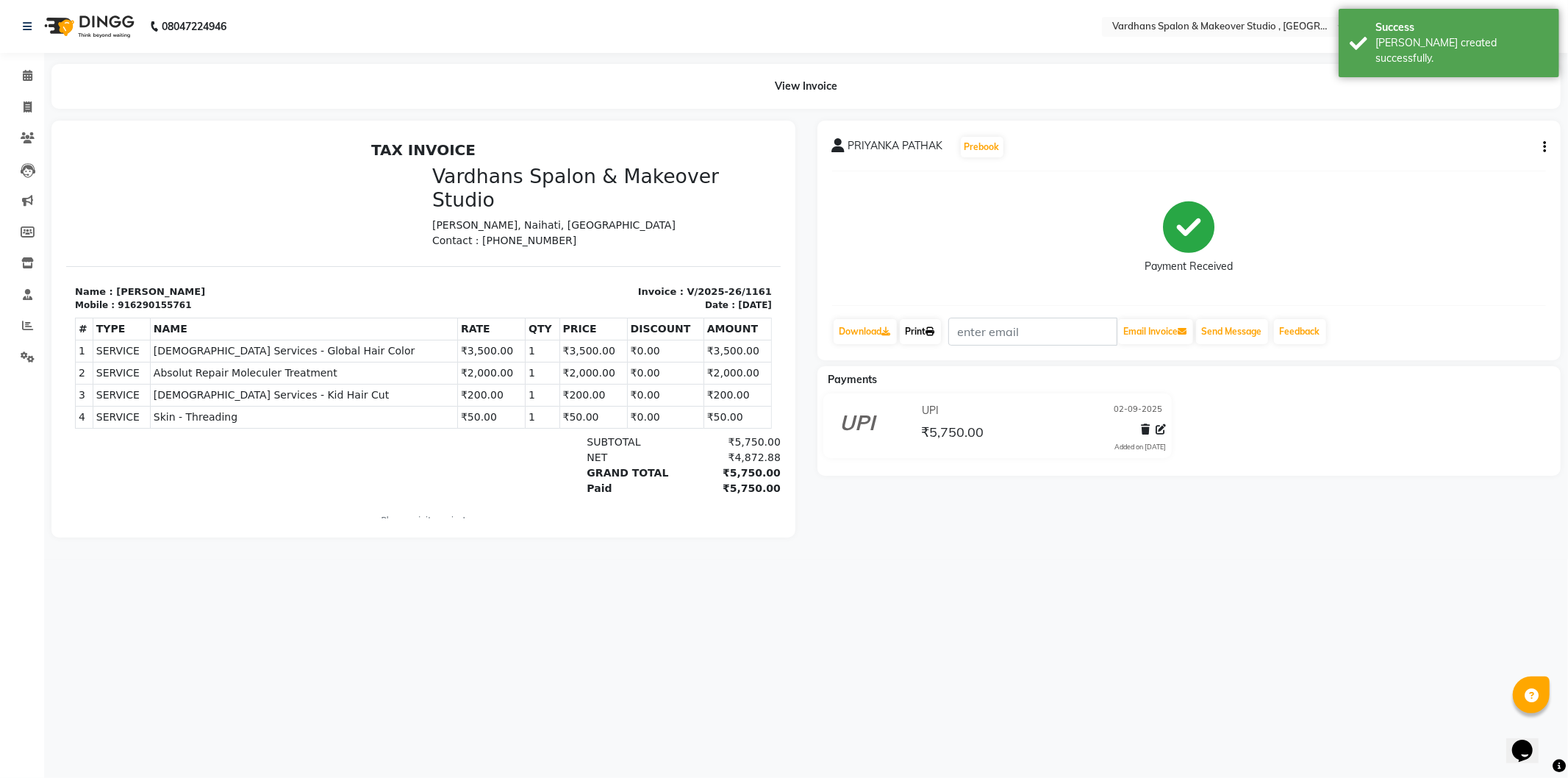
click at [917, 329] on link "Print" at bounding box center [921, 331] width 41 height 25
